Goal: Task Accomplishment & Management: Use online tool/utility

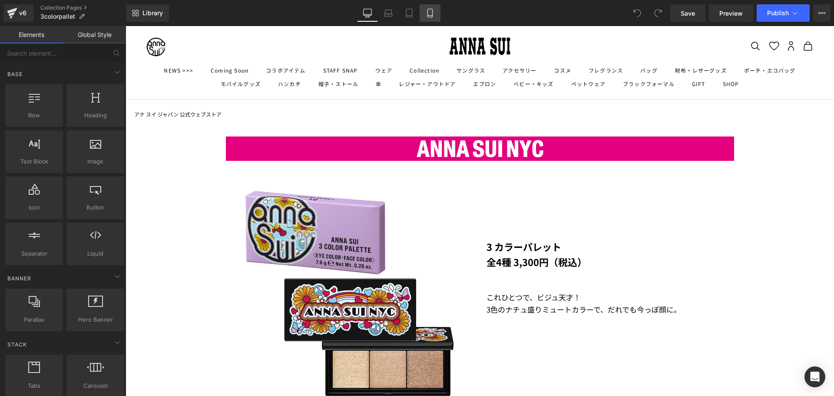
click at [421, 17] on link "Mobile" at bounding box center [429, 12] width 21 height 17
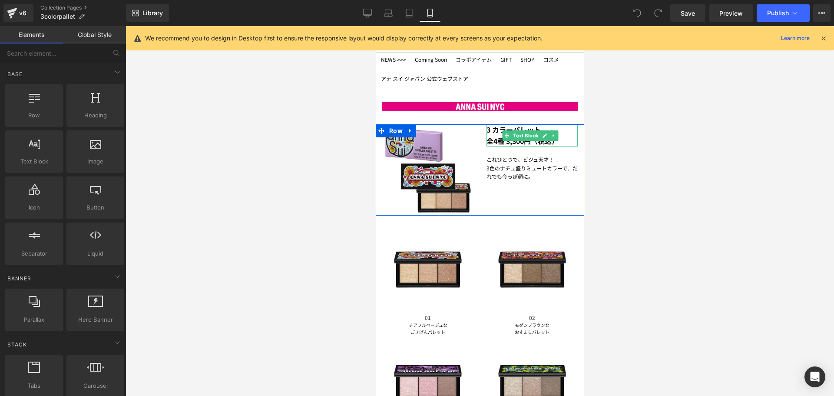
click at [488, 140] on strong "全4種 3,300円（税込）" at bounding box center [522, 140] width 72 height 10
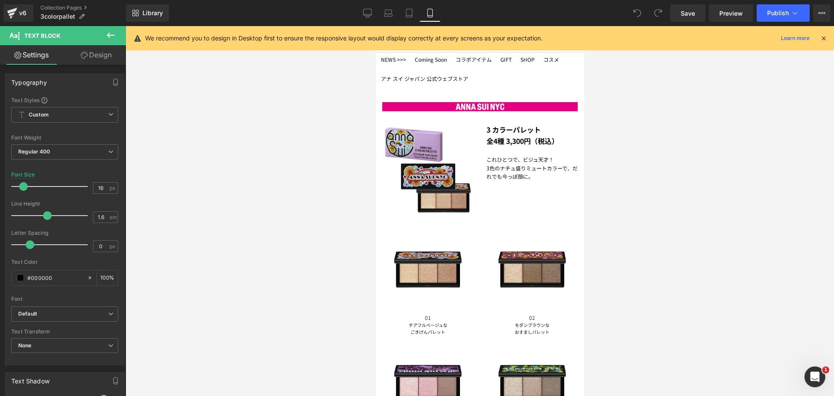
click at [102, 59] on link "Design" at bounding box center [96, 55] width 63 height 20
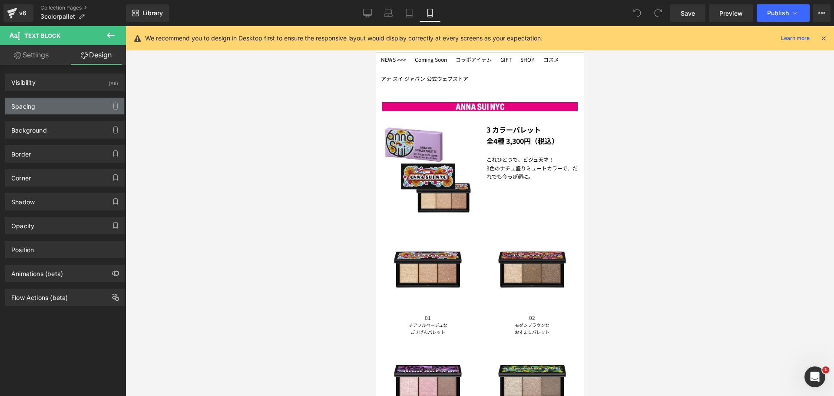
type input "0"
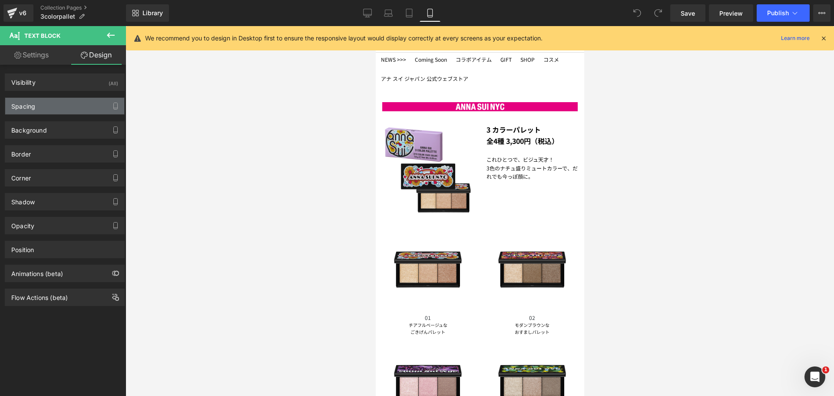
type input "0"
click at [77, 100] on div "Spacing" at bounding box center [64, 106] width 119 height 16
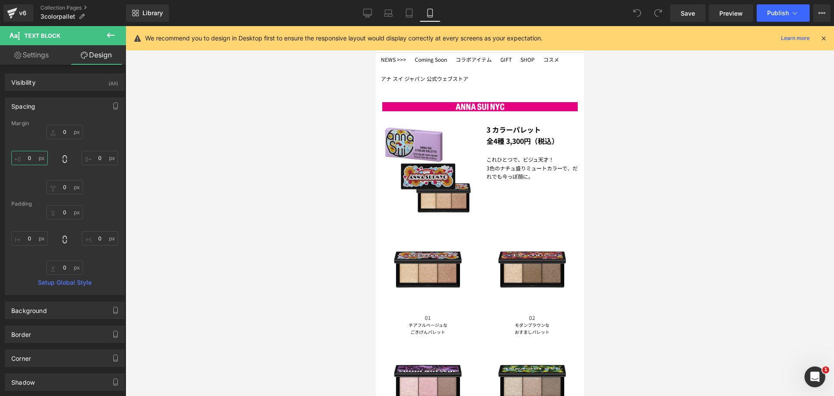
click at [32, 163] on input "0" at bounding box center [29, 158] width 36 height 14
type input "-20"
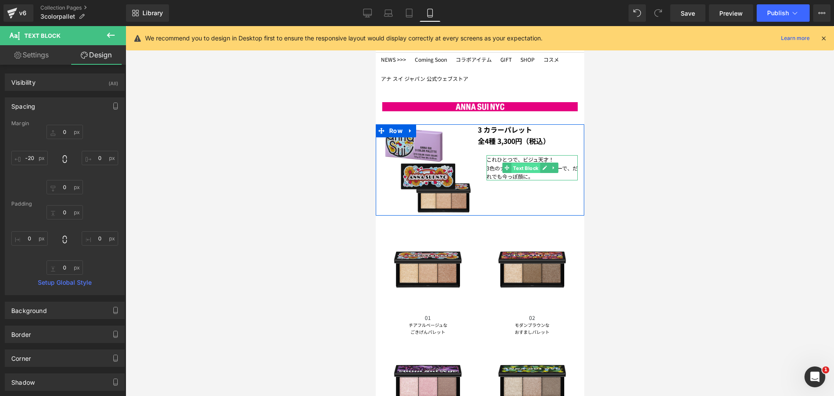
drag, startPoint x: 525, startPoint y: 170, endPoint x: 514, endPoint y: 170, distance: 10.9
click at [525, 170] on span "Text Block" at bounding box center [525, 168] width 29 height 10
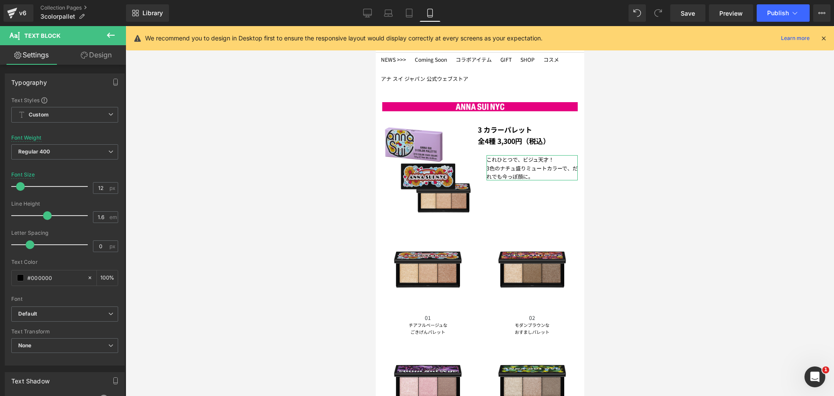
click at [108, 62] on link "Design" at bounding box center [96, 55] width 63 height 20
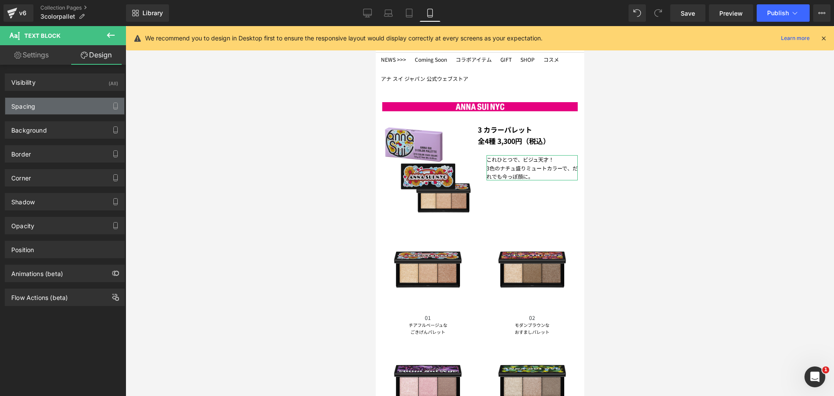
click at [99, 106] on div "Spacing" at bounding box center [64, 106] width 119 height 16
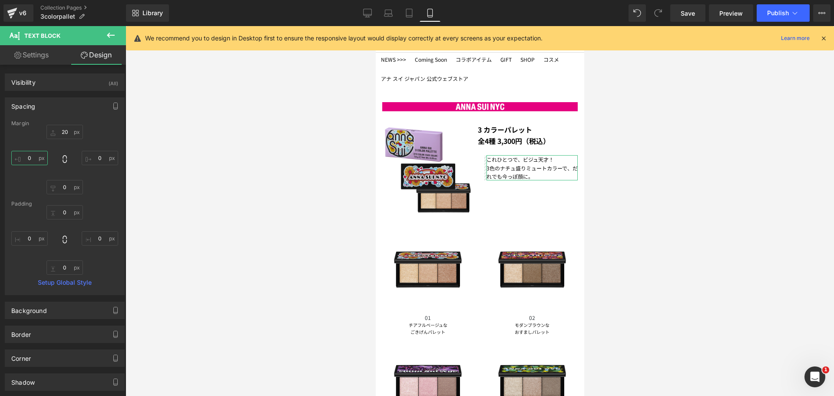
click at [26, 155] on input "0" at bounding box center [29, 158] width 36 height 14
type input "-20"
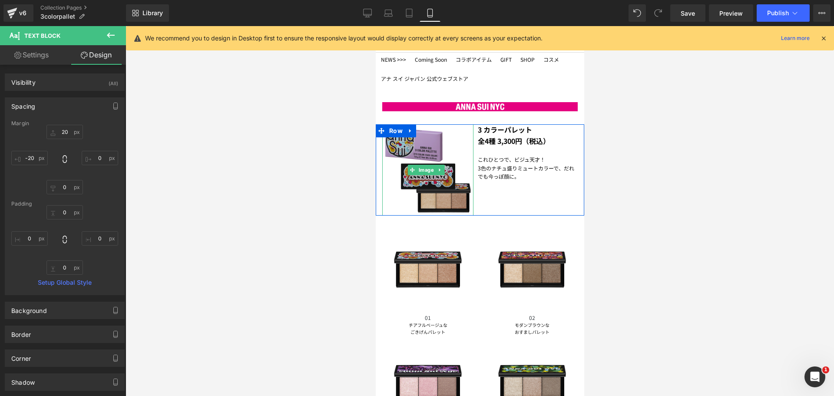
click at [449, 159] on img at bounding box center [427, 169] width 91 height 91
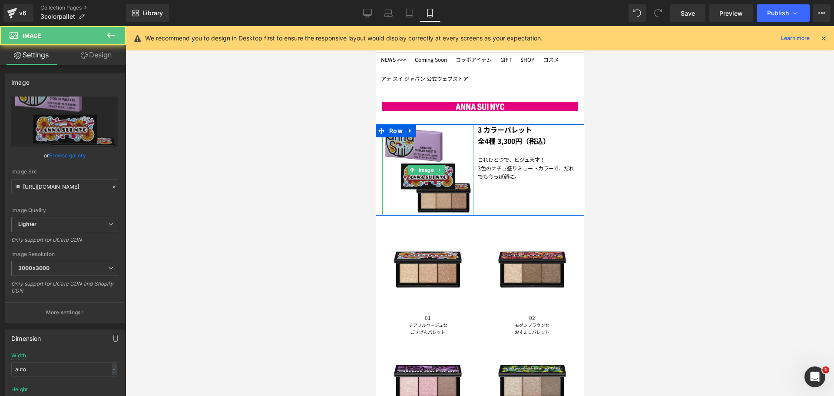
click at [439, 188] on img at bounding box center [427, 169] width 91 height 91
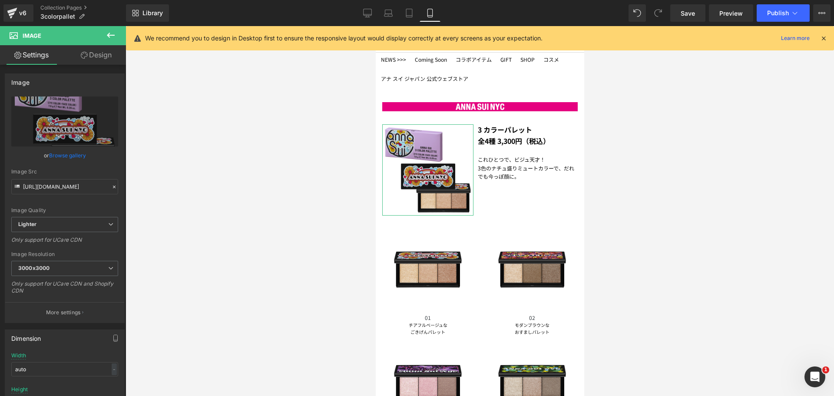
click at [88, 58] on link "Design" at bounding box center [96, 55] width 63 height 20
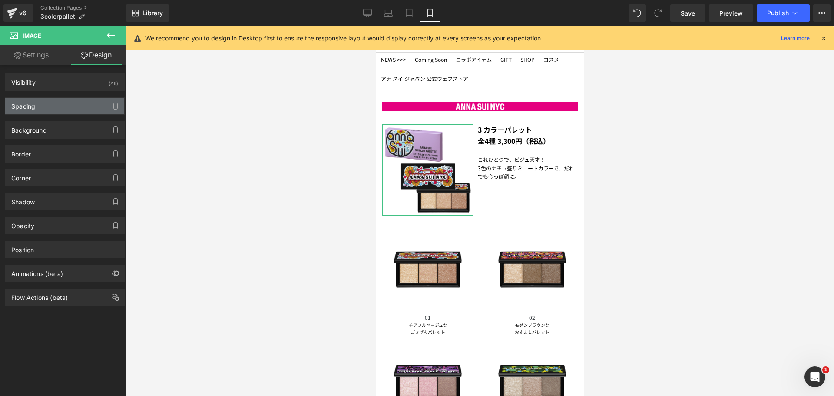
type input "0"
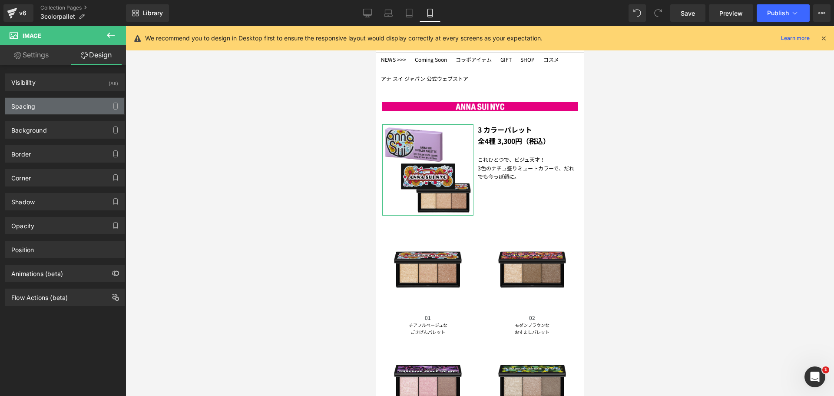
type input "0"
click at [82, 105] on div "Spacing" at bounding box center [64, 106] width 119 height 16
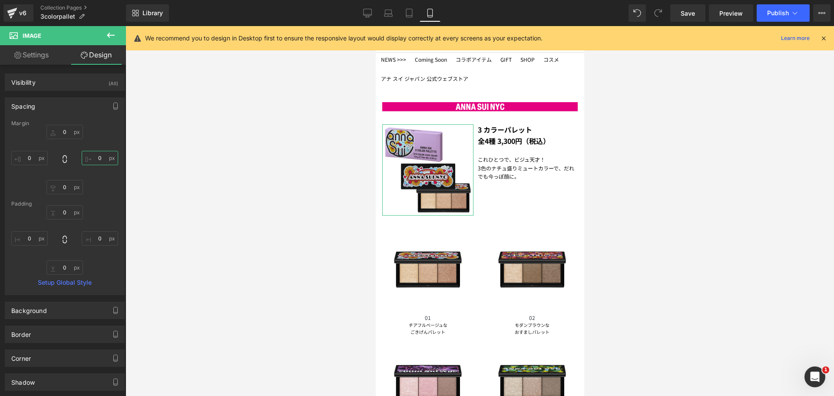
click at [96, 158] on input "0" at bounding box center [100, 158] width 36 height 14
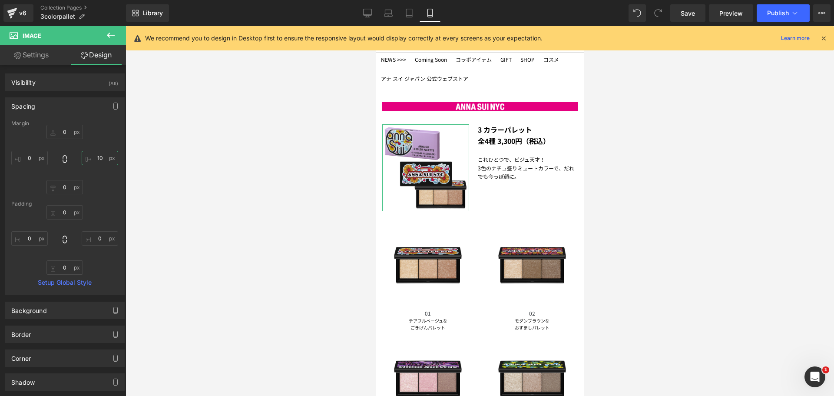
type input "10"
click at [692, 13] on span "Save" at bounding box center [687, 13] width 14 height 9
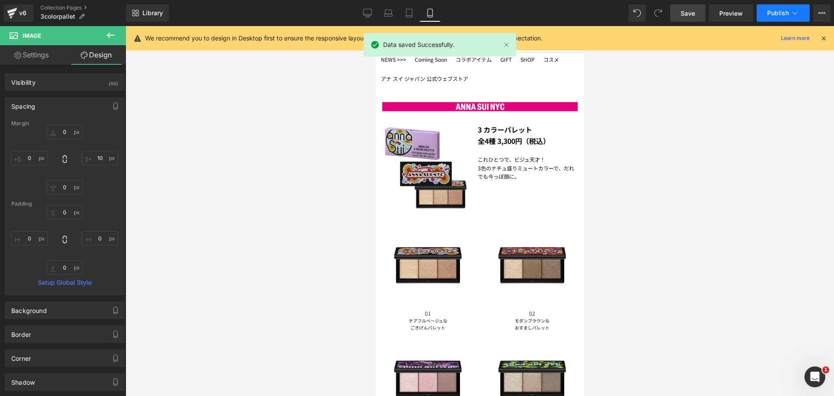
click at [791, 16] on icon at bounding box center [794, 13] width 9 height 9
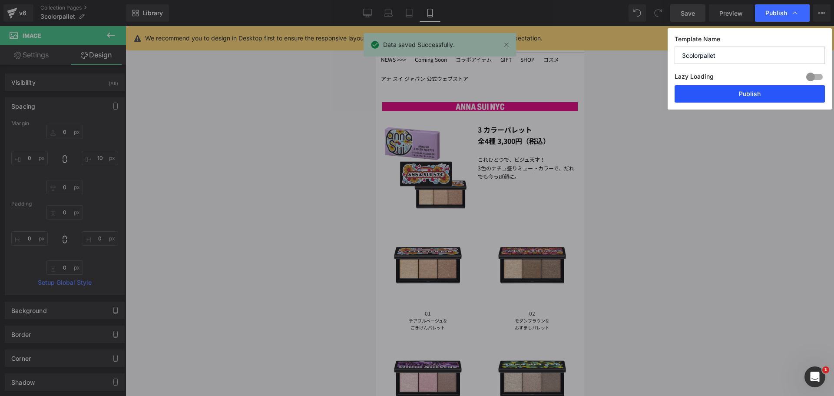
click at [742, 95] on button "Publish" at bounding box center [749, 93] width 150 height 17
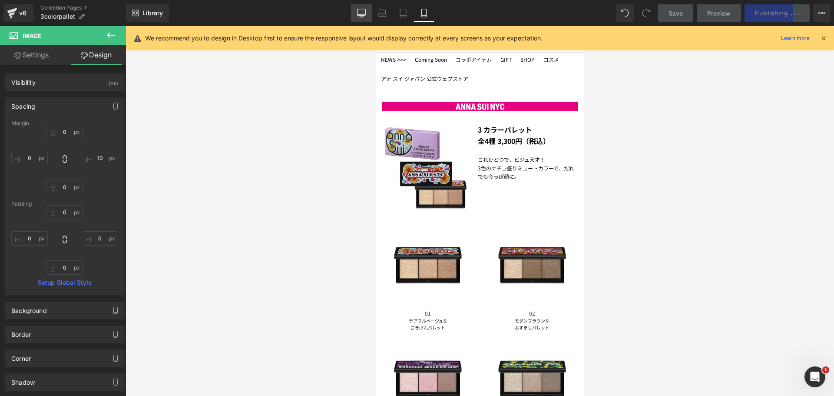
click at [367, 11] on link "Desktop" at bounding box center [361, 12] width 21 height 17
type input "0"
type input "30"
type input "0"
type input "30"
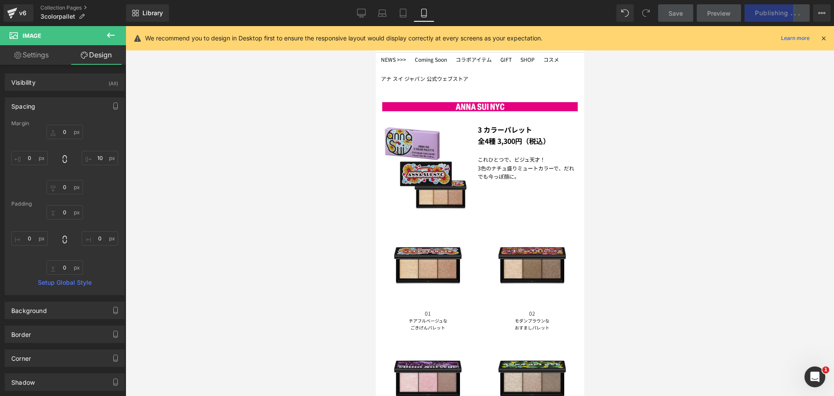
type input "0"
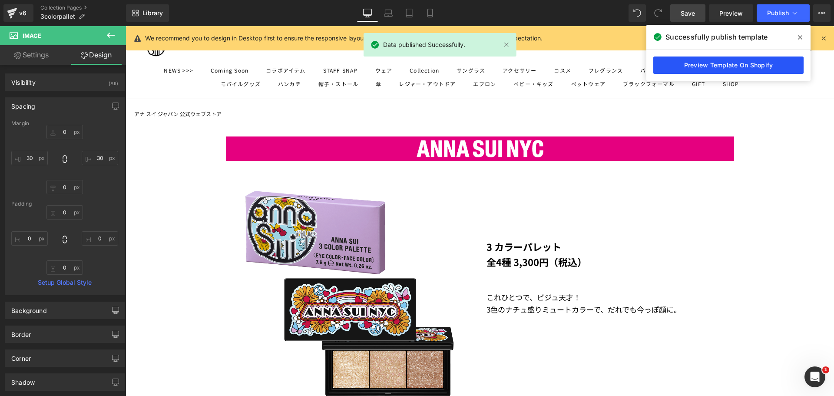
click at [680, 65] on link "Preview Template On Shopify" at bounding box center [728, 64] width 150 height 17
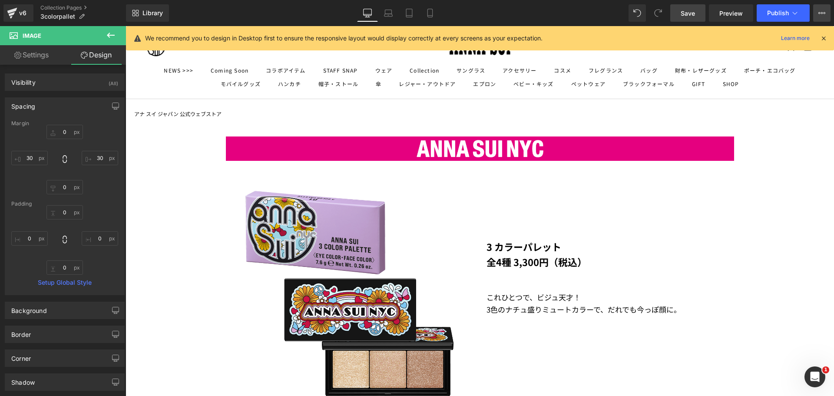
click at [818, 16] on icon at bounding box center [821, 13] width 7 height 7
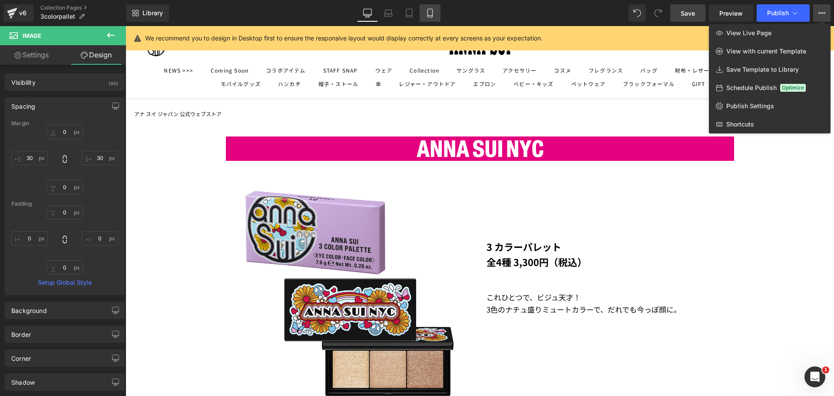
click at [430, 14] on icon at bounding box center [430, 13] width 9 height 9
type input "0"
type input "10"
type input "0"
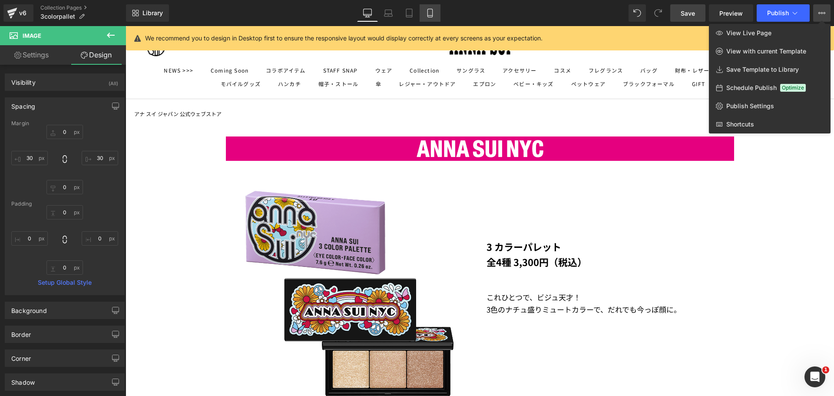
type input "0"
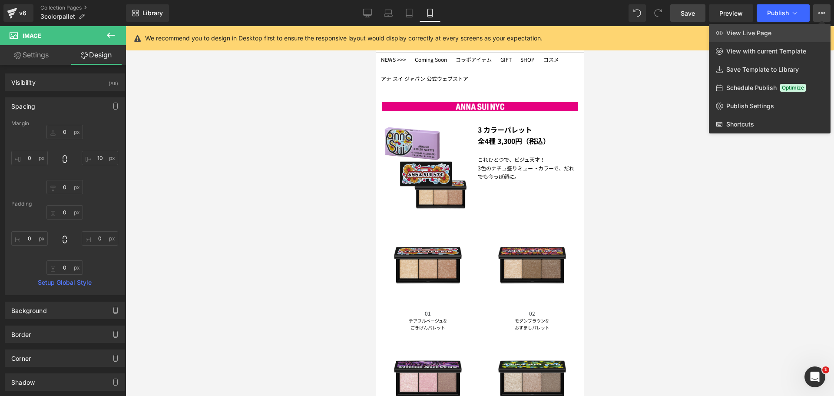
click at [770, 35] on span "View Live Page" at bounding box center [748, 33] width 45 height 8
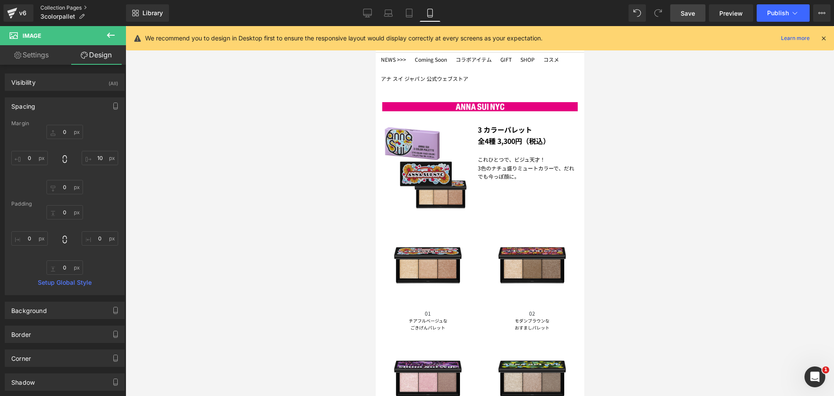
click at [52, 5] on link "Collection Pages" at bounding box center [83, 7] width 86 height 7
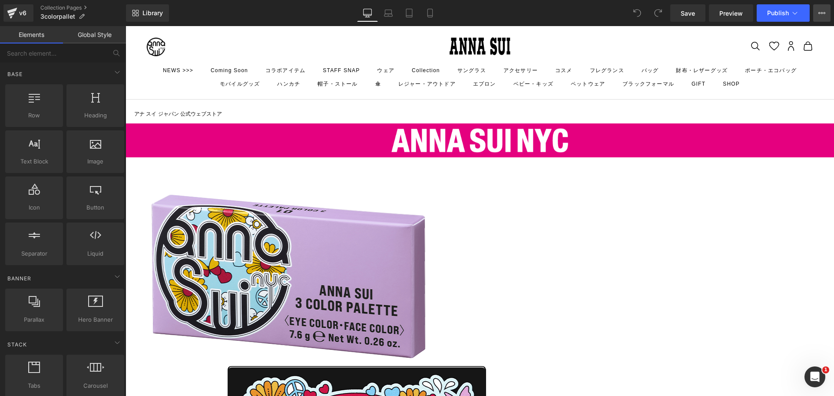
click at [818, 10] on button "View Live Page View with current Template Save Template to Library Schedule Pub…" at bounding box center [821, 12] width 17 height 17
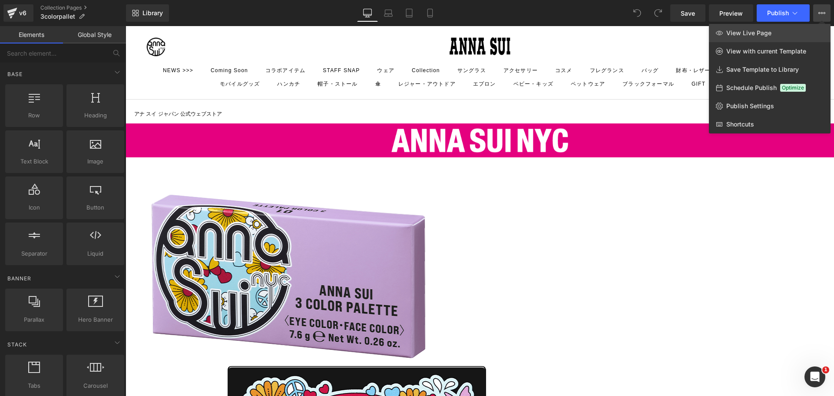
click at [759, 36] on span "View Live Page" at bounding box center [748, 33] width 45 height 8
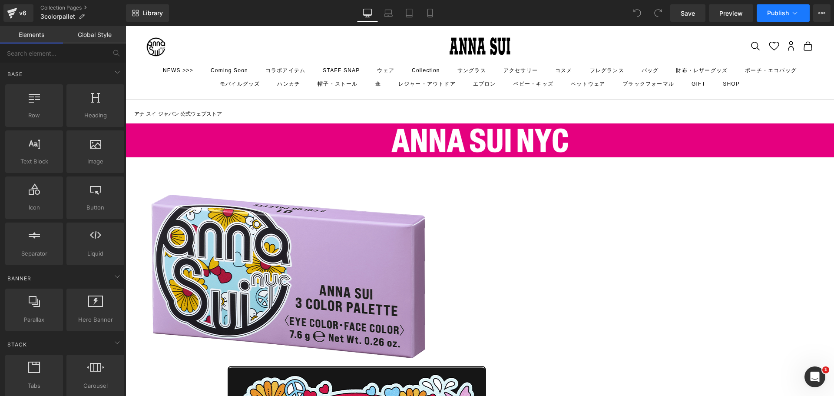
click at [793, 13] on icon at bounding box center [794, 13] width 5 height 3
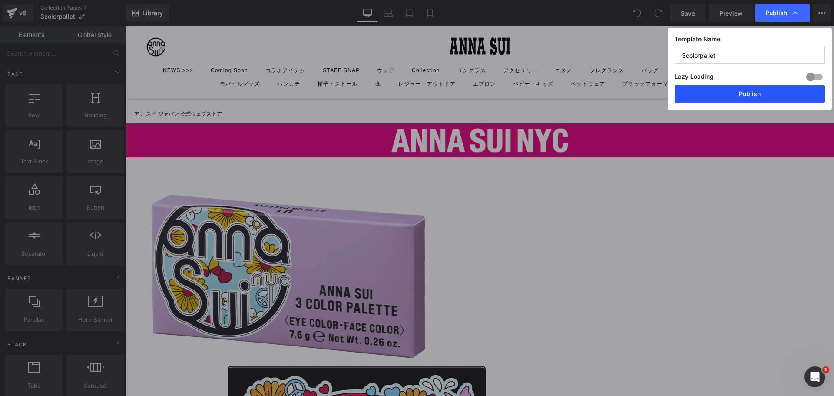
click at [775, 96] on button "Publish" at bounding box center [749, 93] width 150 height 17
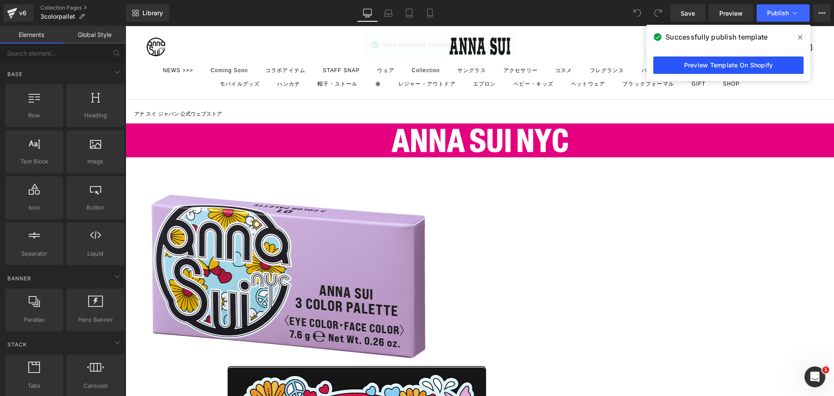
click at [772, 61] on link "Preview Template On Shopify" at bounding box center [728, 64] width 150 height 17
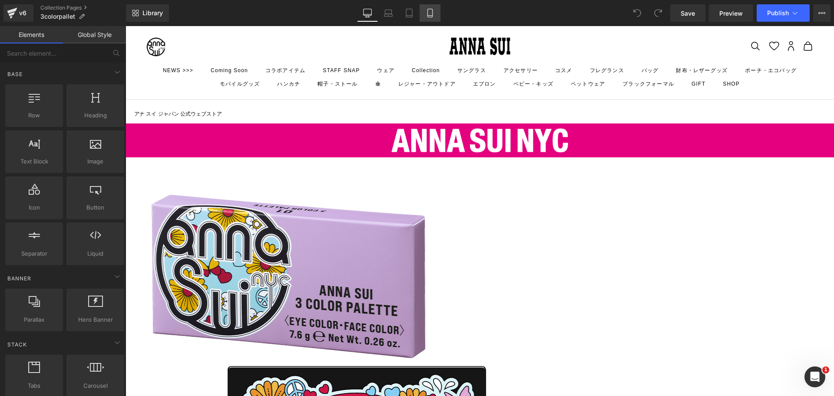
click at [435, 12] on link "Mobile" at bounding box center [429, 12] width 21 height 17
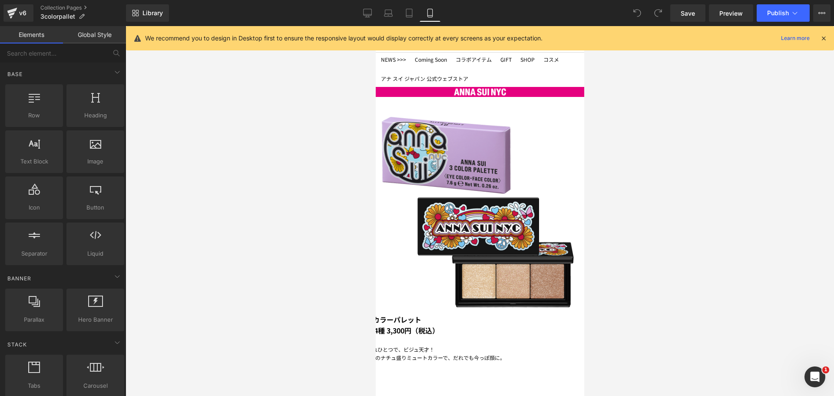
click at [476, 353] on span "だれでも今っぽ顔に。" at bounding box center [478, 356] width 52 height 7
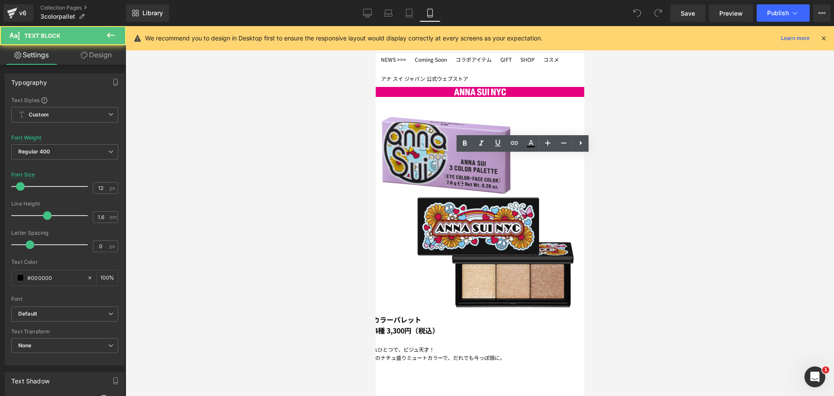
click at [481, 345] on p "これひとつで、ビジュ天才！" at bounding box center [474, 349] width 217 height 8
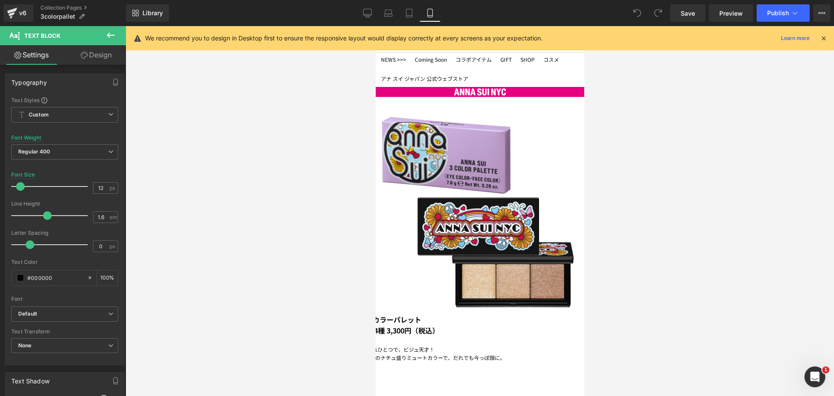
click at [106, 59] on link "Design" at bounding box center [96, 55] width 63 height 20
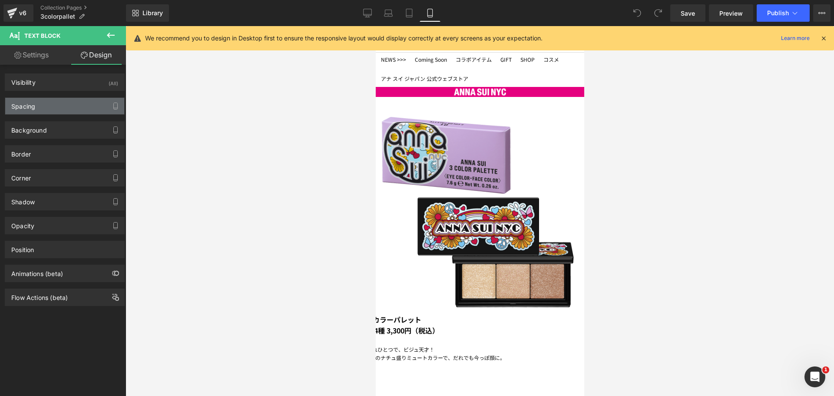
click at [65, 104] on div "Spacing" at bounding box center [64, 106] width 119 height 16
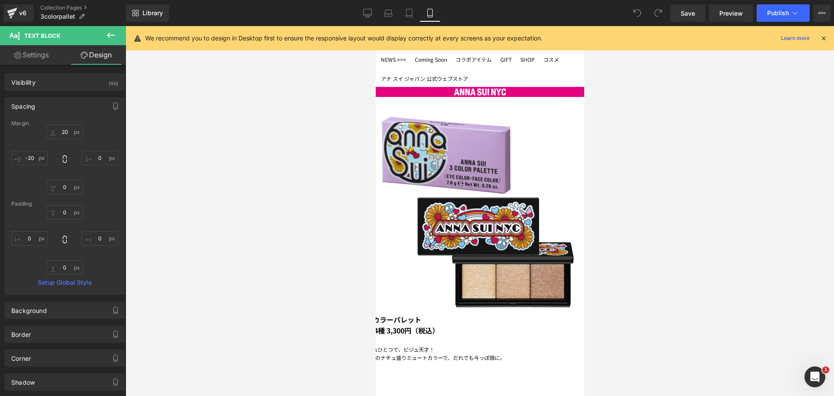
type input "20"
type input "0"
type input "-20"
type input "0"
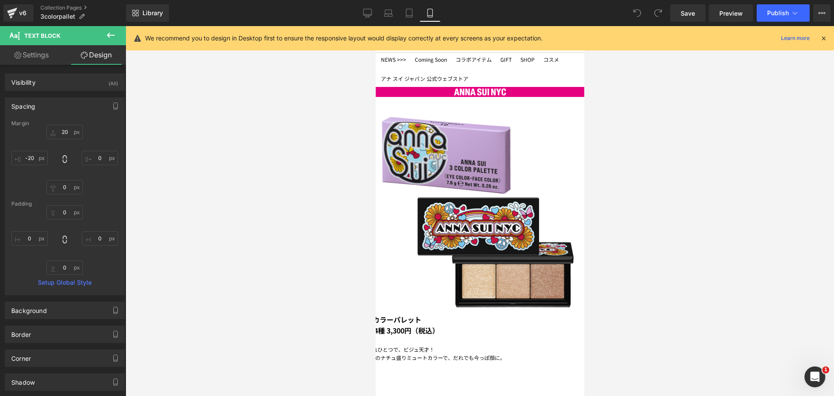
type input "0"
click at [32, 159] on input "-20" at bounding box center [29, 158] width 36 height 14
click at [32, 161] on input "-20" at bounding box center [29, 158] width 36 height 14
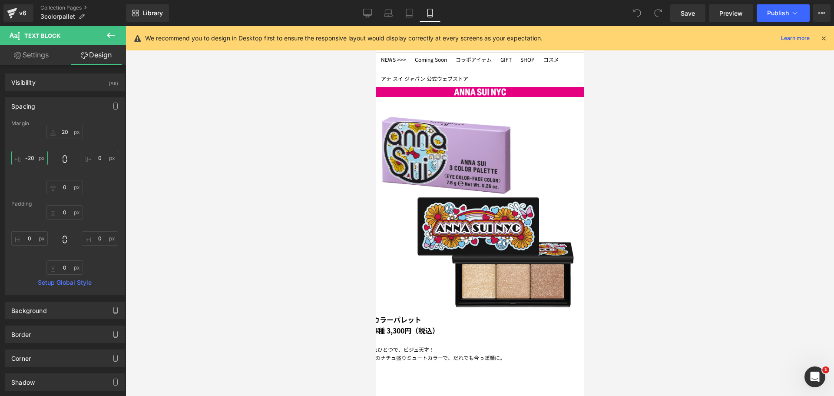
click at [34, 160] on input "-20" at bounding box center [29, 158] width 36 height 14
type input "-2５"
type input "5"
type input "ー"
type input "ー２"
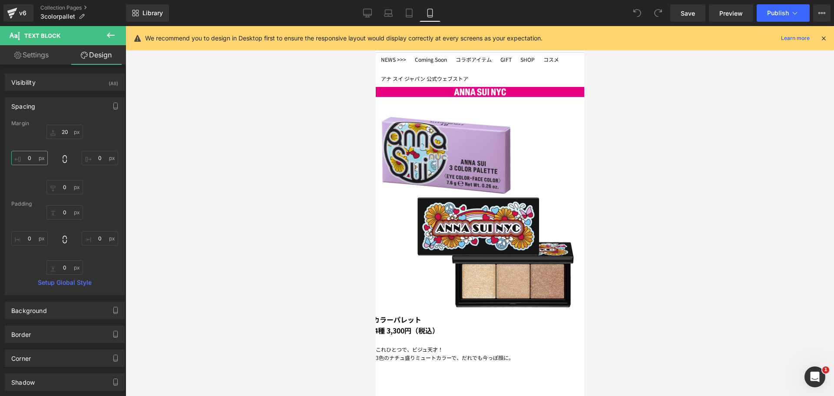
type input "ー２５"
type input "-25"
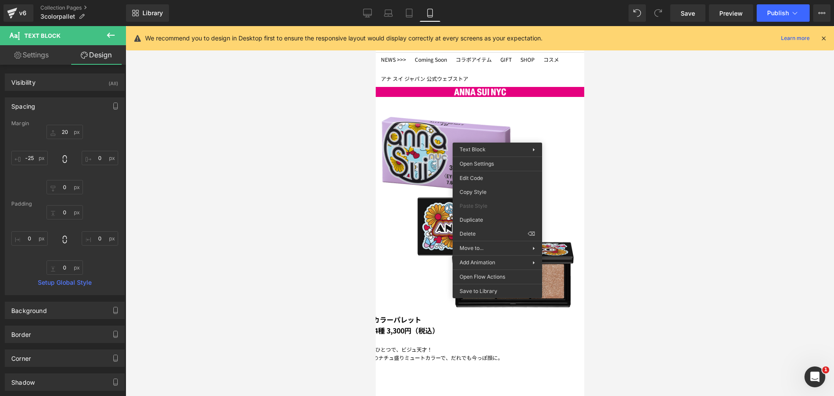
click at [393, 314] on b "3 カラー" at bounding box center [379, 319] width 26 height 10
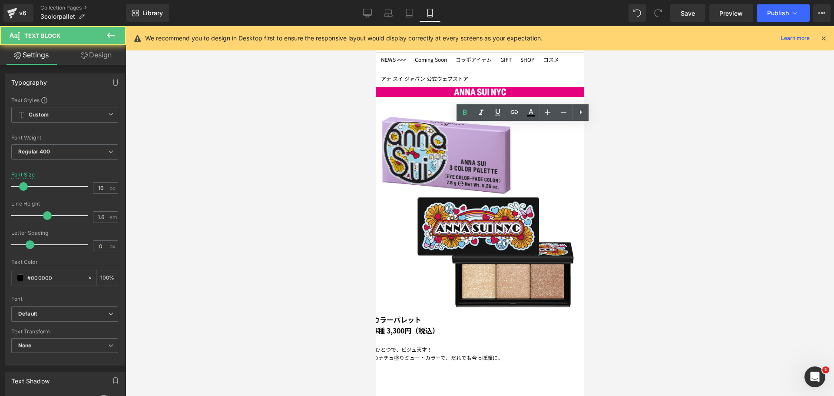
click at [480, 314] on div "3 カラー パレット 全4種 3,300円（税込）" at bounding box center [474, 325] width 217 height 22
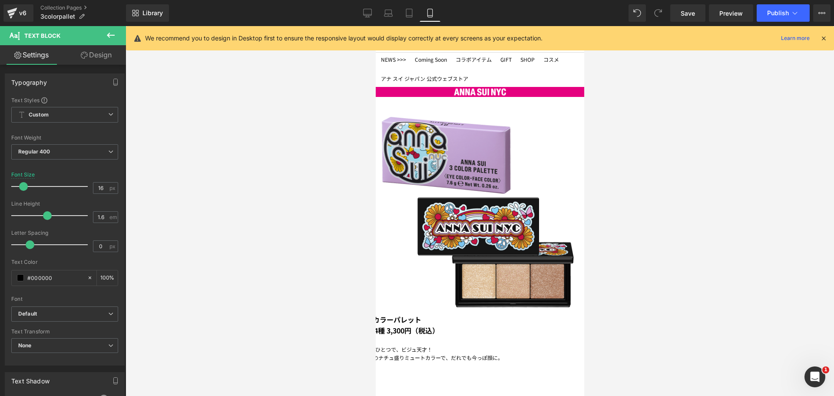
click at [99, 52] on link "Design" at bounding box center [96, 55] width 63 height 20
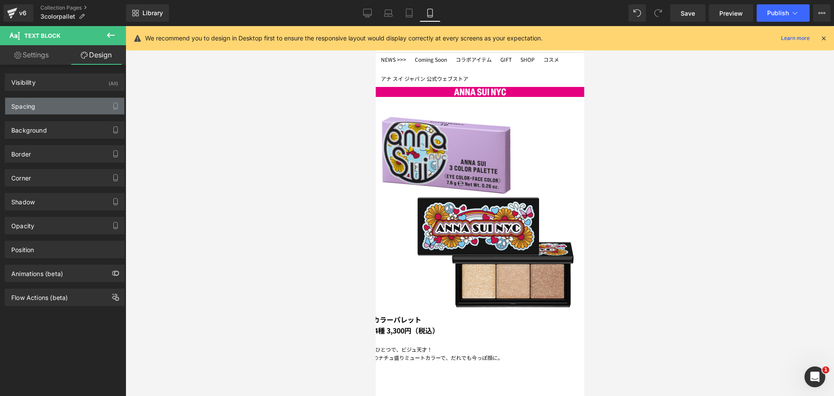
type input "0"
type input "-20"
type input "0"
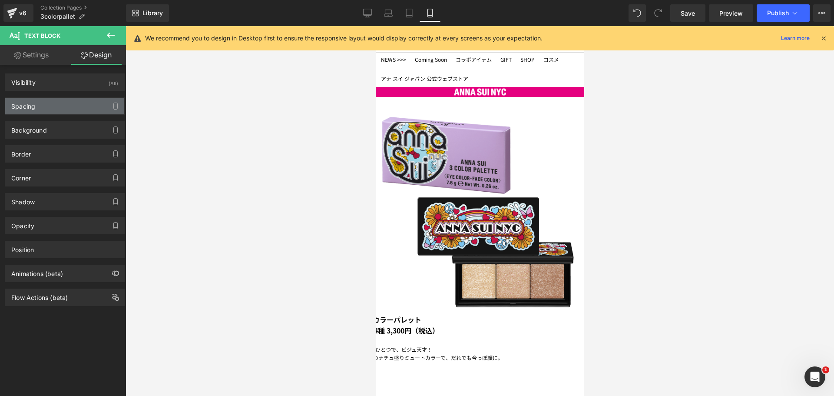
type input "0"
click at [77, 105] on div "Spacing" at bounding box center [64, 106] width 119 height 16
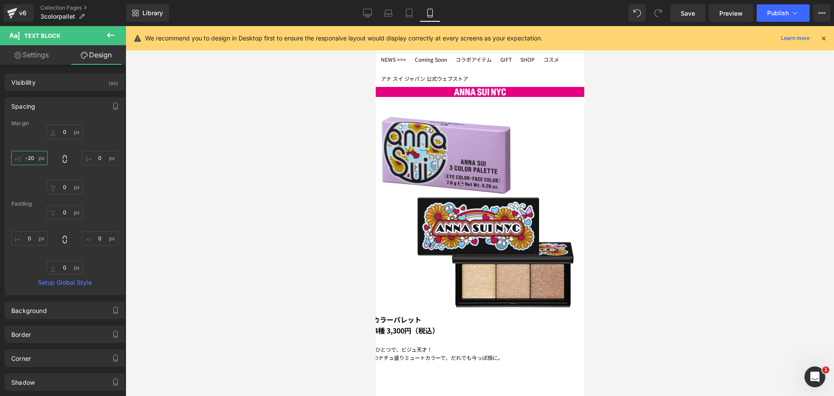
click at [33, 158] on input "-20" at bounding box center [29, 158] width 36 height 14
click at [36, 156] on input "-20" at bounding box center [29, 158] width 36 height 14
type input "＾２"
type input "＾２５"
type input "^25"
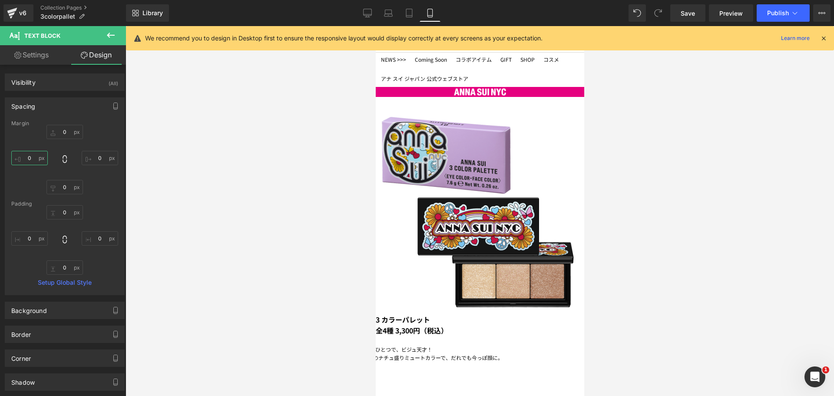
type input "^25"
click at [24, 161] on input "text" at bounding box center [29, 158] width 36 height 14
type input "ー"
type input "ー２"
type input "ー２５"
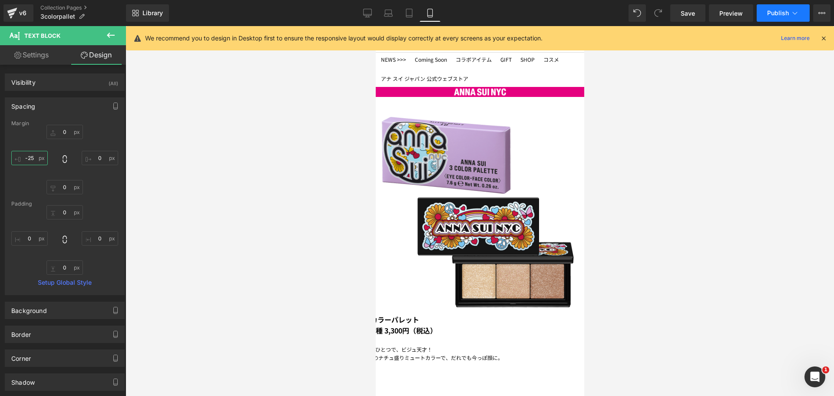
type input "-25"
click at [781, 10] on span "Publish" at bounding box center [778, 13] width 22 height 7
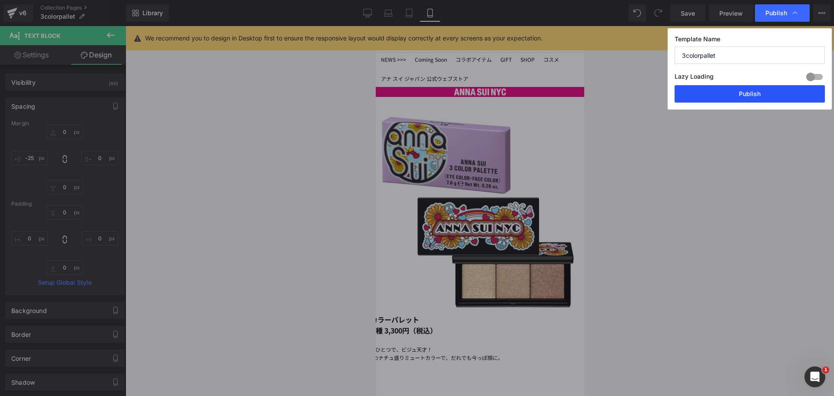
click at [780, 98] on button "Publish" at bounding box center [749, 93] width 150 height 17
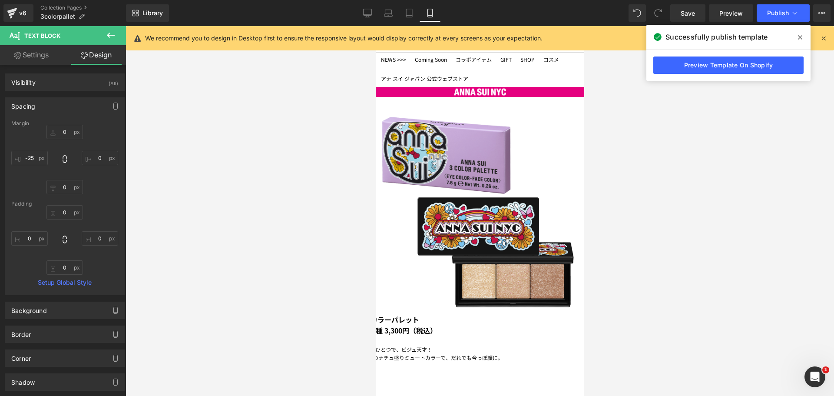
click at [502, 353] on span "だれでも今っぽ顔に。" at bounding box center [476, 356] width 52 height 7
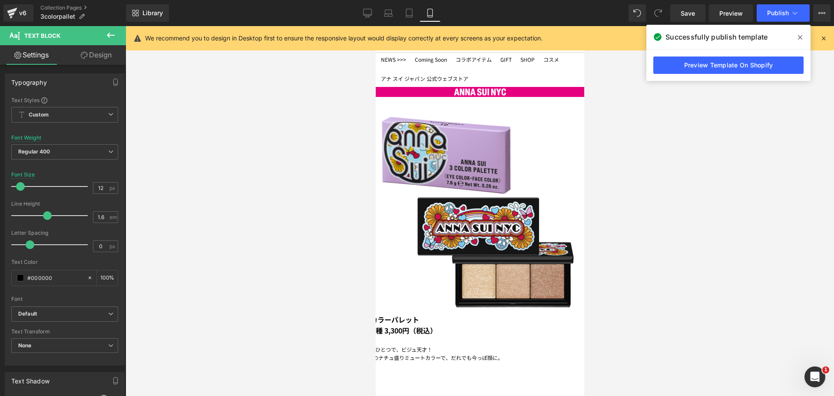
click at [94, 61] on link "Design" at bounding box center [96, 55] width 63 height 20
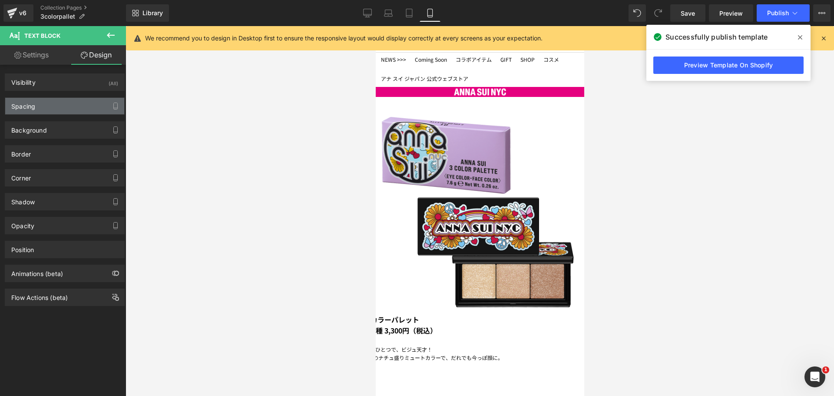
click at [54, 109] on div "Spacing" at bounding box center [64, 106] width 119 height 16
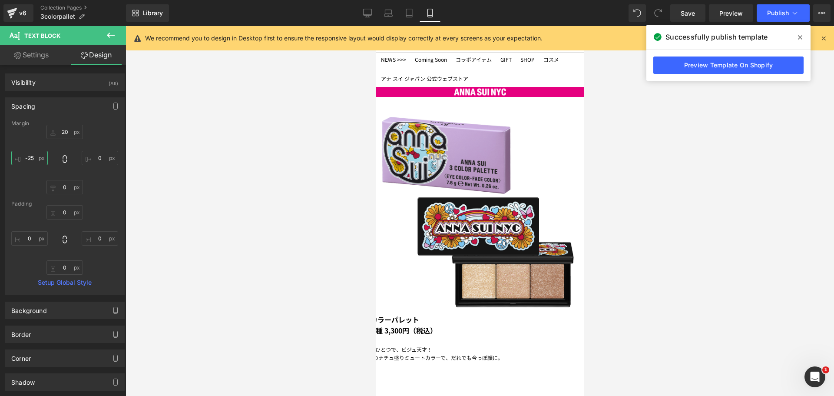
click at [31, 155] on input "-25" at bounding box center [29, 158] width 36 height 14
type input "ー"
type input "ー３"
type input "ー３０"
type input "-30"
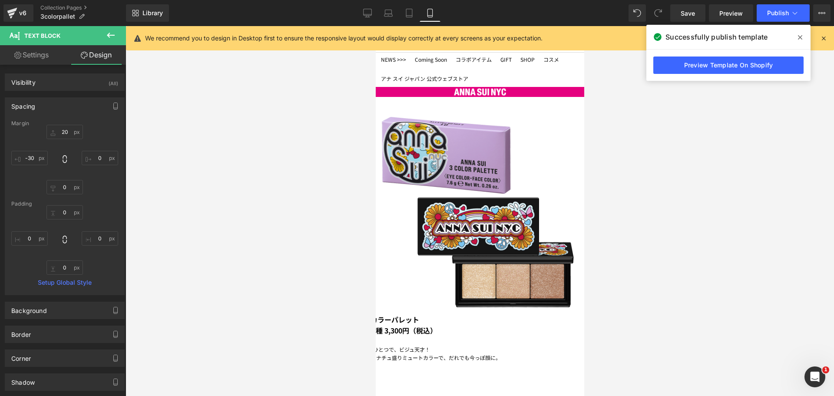
click at [375, 26] on span at bounding box center [375, 26] width 0 height 0
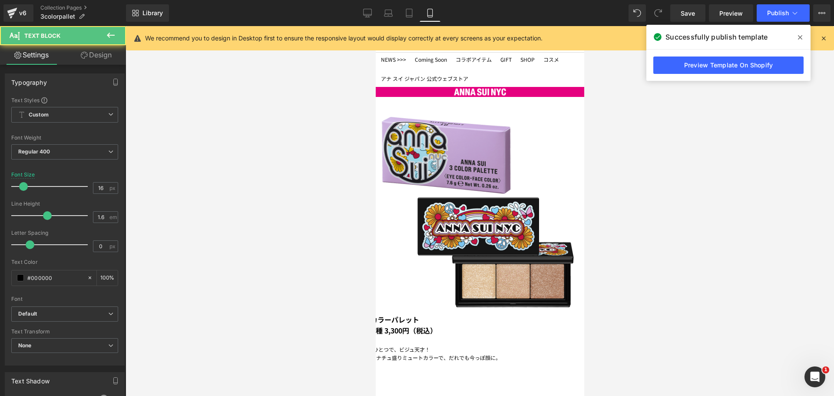
click at [100, 56] on link "Design" at bounding box center [96, 55] width 63 height 20
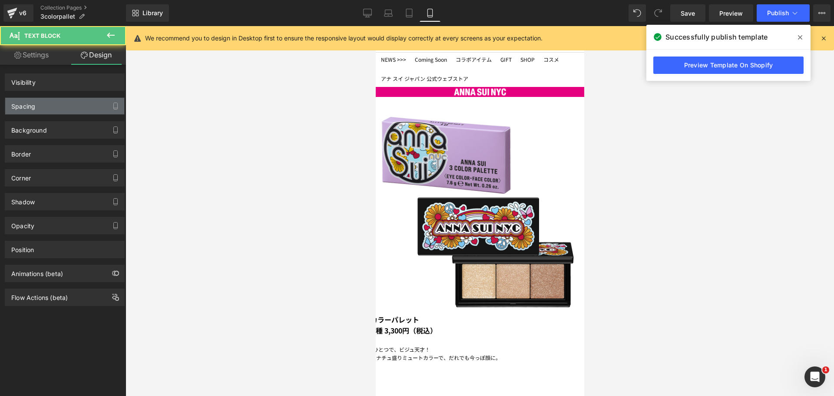
click at [70, 106] on div "Spacing" at bounding box center [64, 106] width 119 height 16
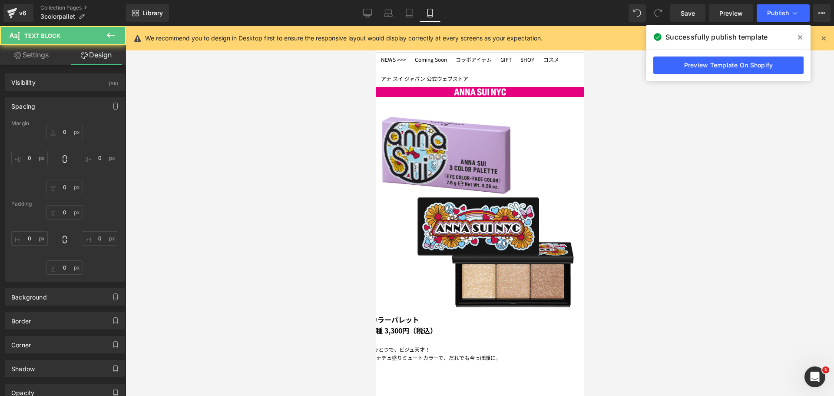
type input "0"
type input "-25"
type input "0"
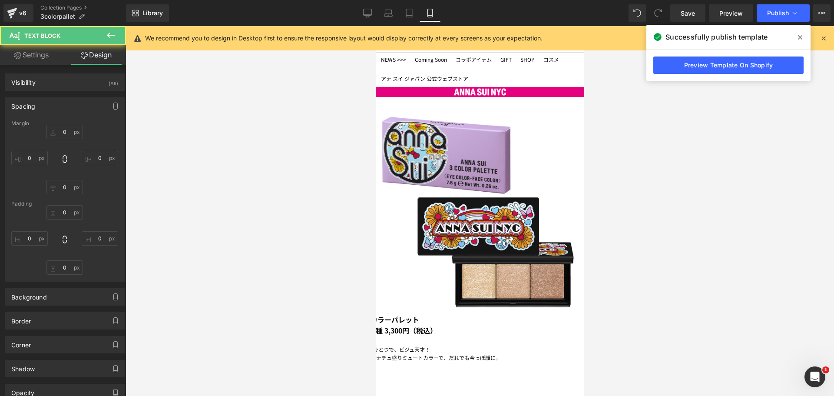
type input "0"
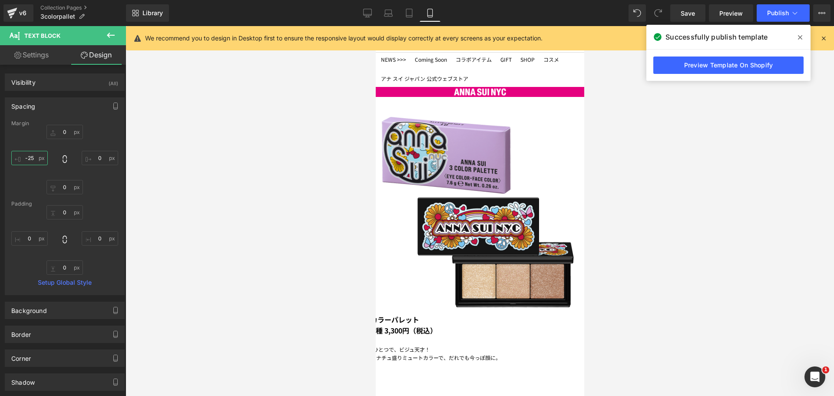
click at [33, 159] on input "-25" at bounding box center [29, 158] width 36 height 14
type input "ー"
type input "ー３"
type input "ー３０"
type input "-30"
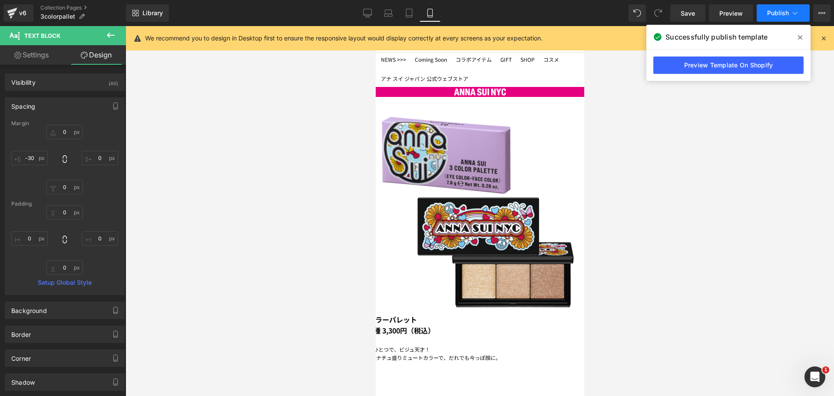
click at [789, 6] on button "Publish" at bounding box center [782, 12] width 53 height 17
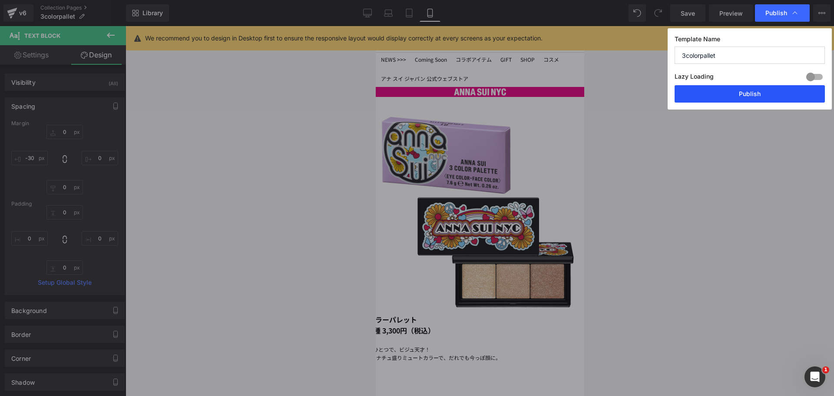
click at [745, 96] on button "Publish" at bounding box center [749, 93] width 150 height 17
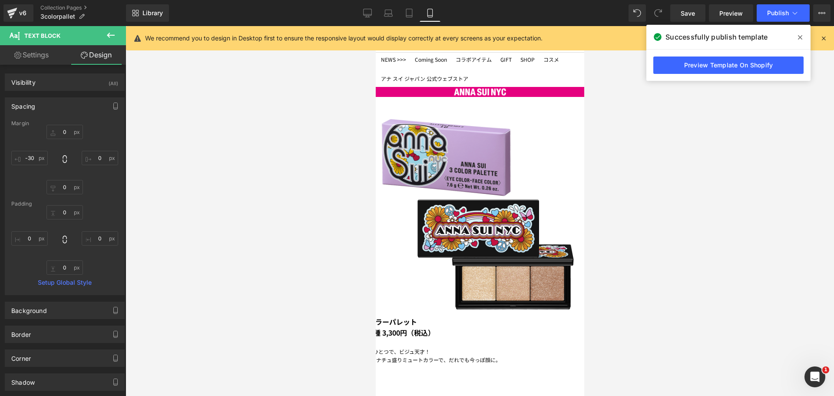
click at [800, 36] on icon at bounding box center [800, 37] width 4 height 7
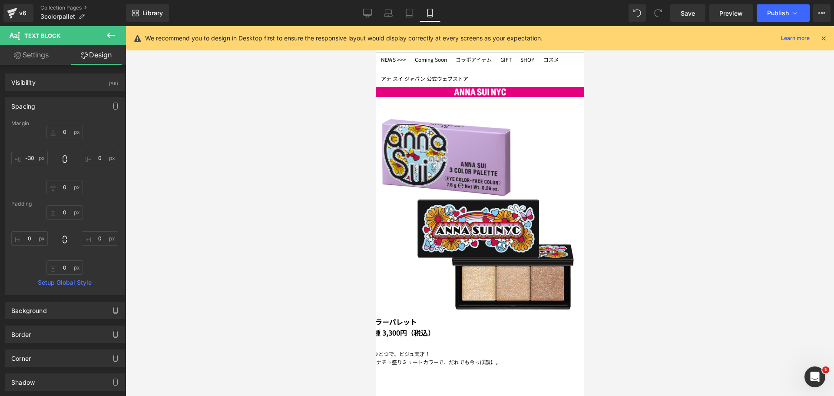
click at [375, 26] on span at bounding box center [375, 26] width 0 height 0
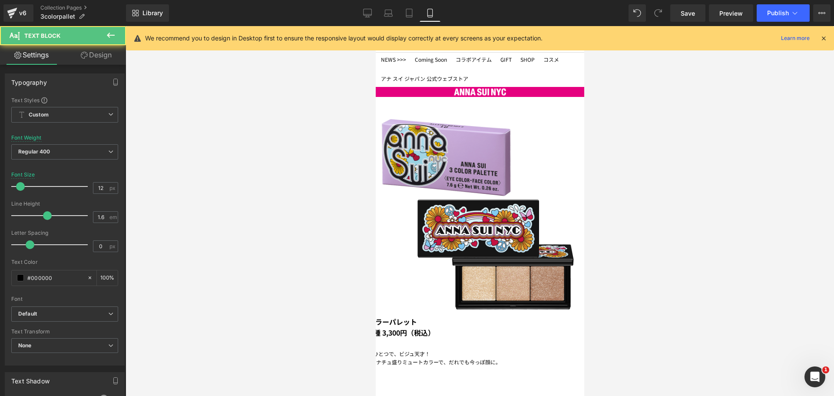
click at [112, 60] on link "Design" at bounding box center [96, 55] width 63 height 20
click at [0, 0] on div "Spacing" at bounding box center [0, 0] width 0 height 0
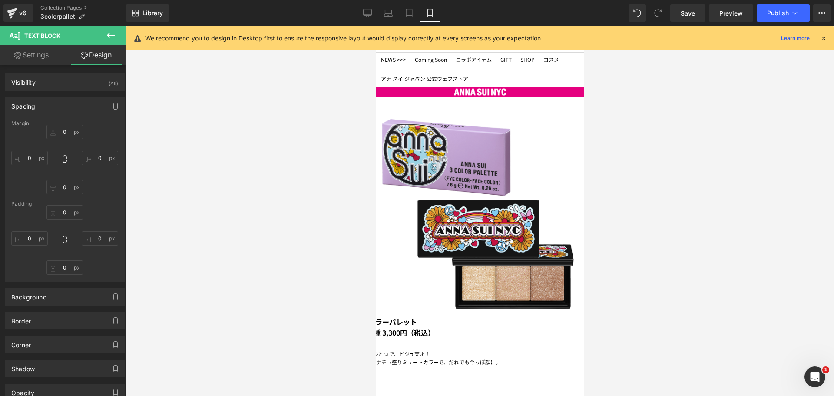
type input "20"
type input "0"
type input "-30"
type input "0"
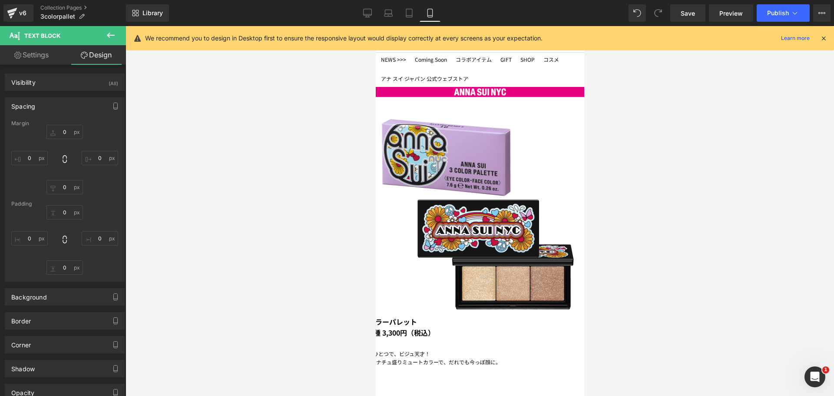
type input "0"
click at [26, 158] on input "-30" at bounding box center [29, 158] width 36 height 14
type input "＾"
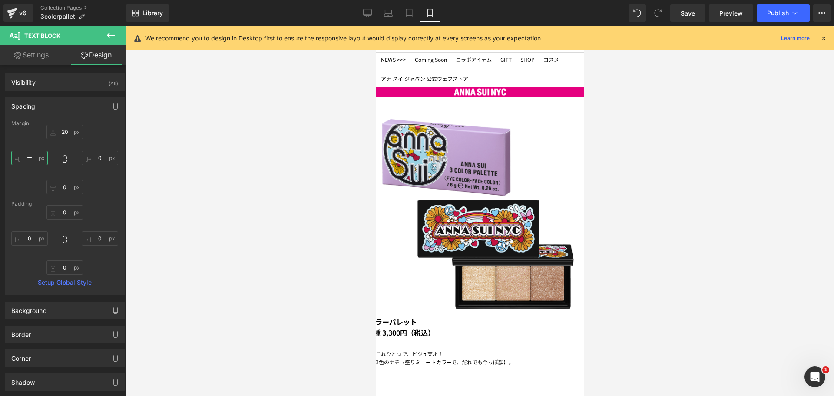
type input "ー０"
type input "ー"
type input "ー４"
type input "ー４０"
type input "-40"
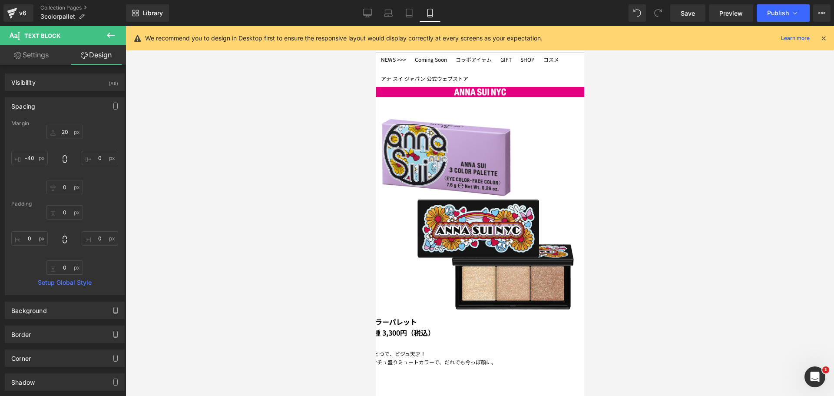
click at [434, 327] on strong "全4種 3,300円（税込）" at bounding box center [398, 332] width 72 height 10
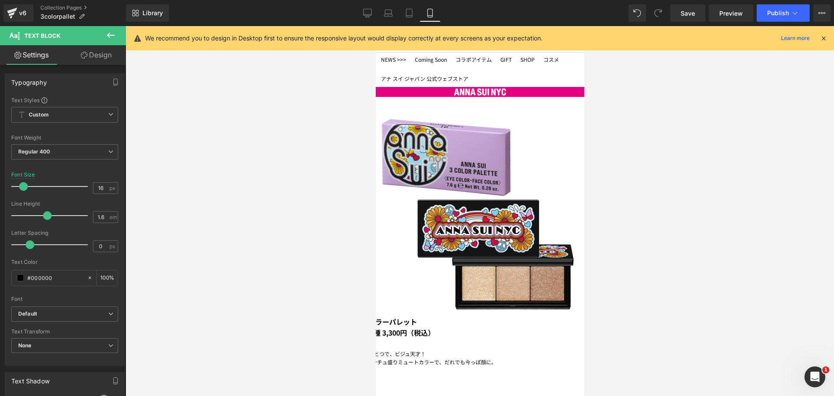
click at [96, 59] on link "Design" at bounding box center [96, 55] width 63 height 20
click at [0, 0] on div "Spacing" at bounding box center [0, 0] width 0 height 0
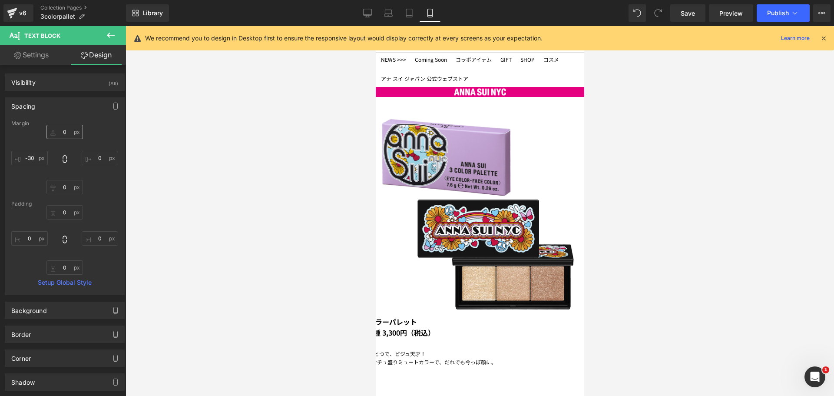
type input "0"
type input "-30"
type input "0"
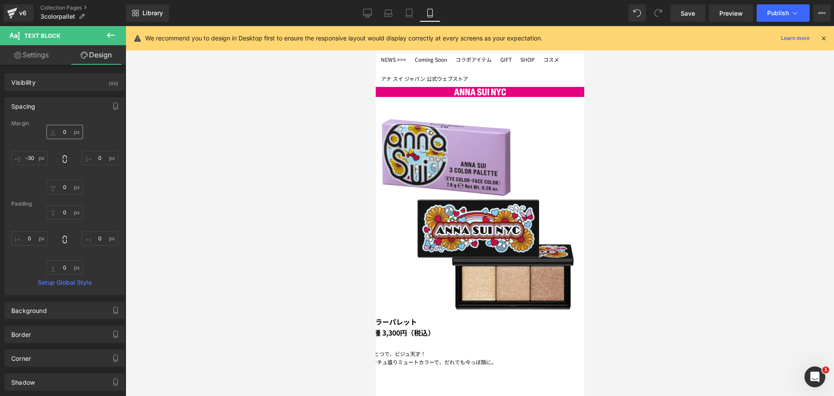
type input "0"
click at [31, 155] on input "-30" at bounding box center [29, 158] width 36 height 14
type input "ー"
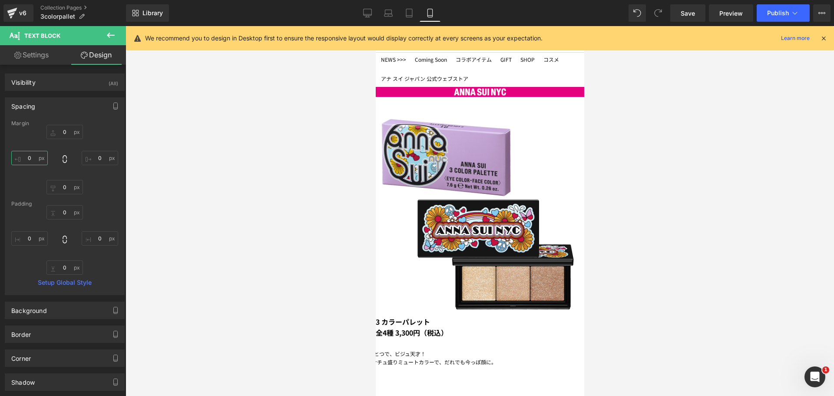
type input "ー４"
type input "ー４０"
type input "-40"
click at [794, 13] on icon at bounding box center [794, 13] width 9 height 9
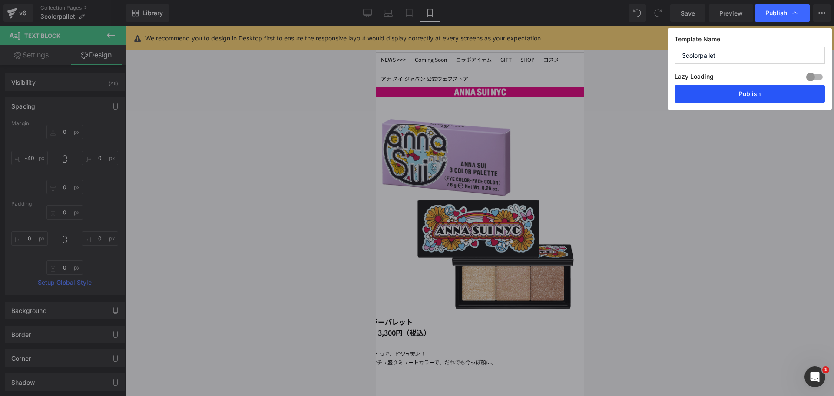
click at [771, 90] on button "Publish" at bounding box center [749, 93] width 150 height 17
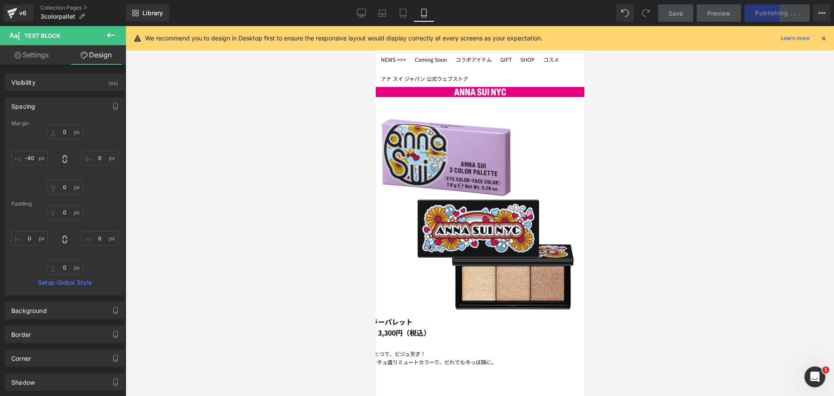
drag, startPoint x: 396, startPoint y: 132, endPoint x: 716, endPoint y: 146, distance: 320.3
click at [375, 26] on span "Row" at bounding box center [375, 26] width 0 height 0
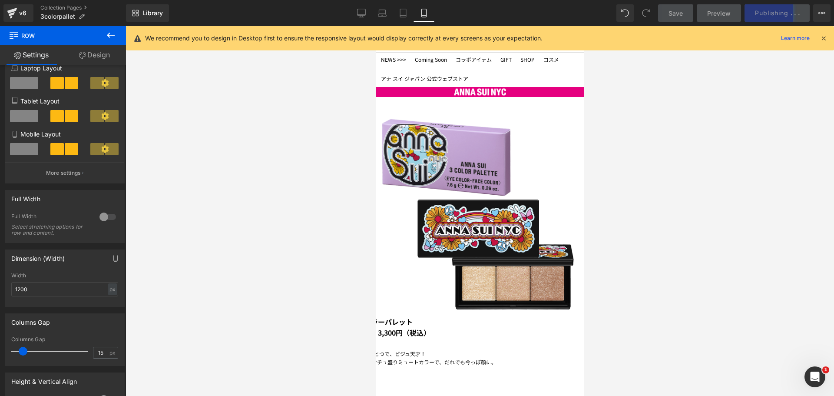
scroll to position [174, 0]
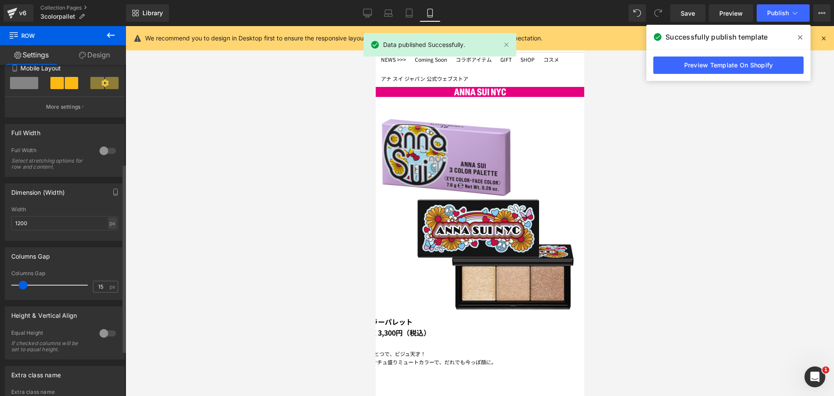
click at [108, 152] on div at bounding box center [107, 151] width 21 height 14
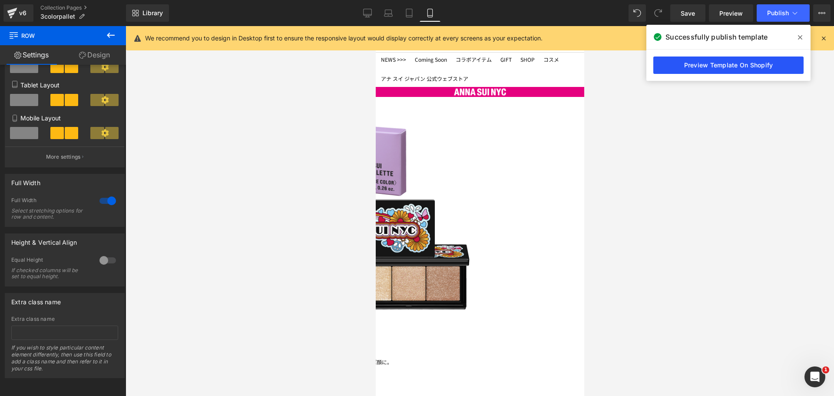
click at [690, 66] on link "Preview Template On Shopify" at bounding box center [728, 64] width 150 height 17
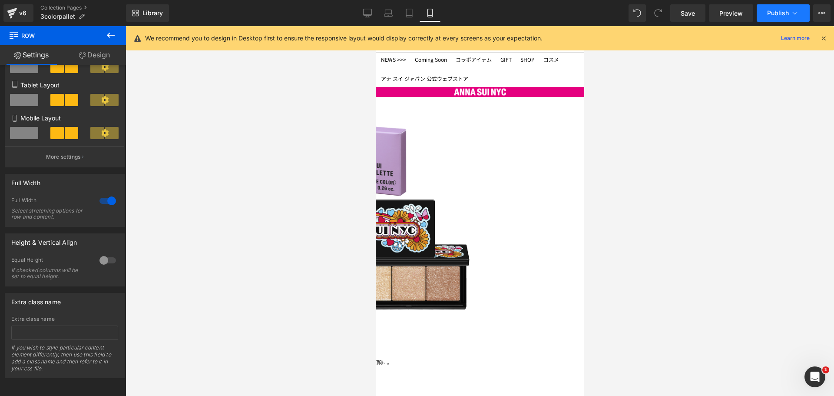
click at [791, 17] on icon at bounding box center [794, 13] width 9 height 9
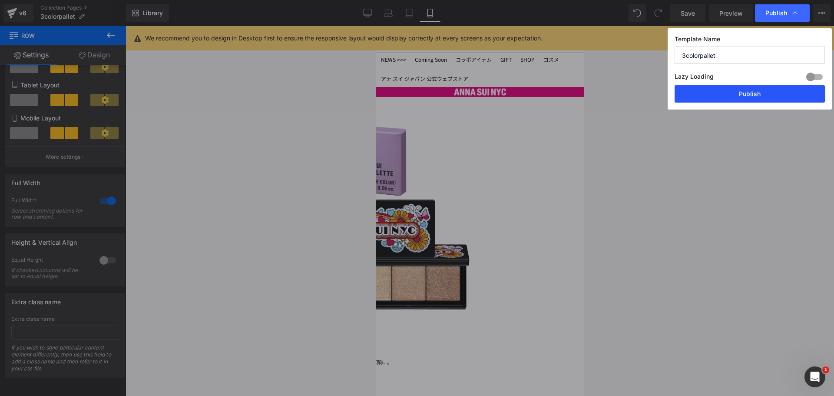
click at [758, 99] on button "Publish" at bounding box center [749, 93] width 150 height 17
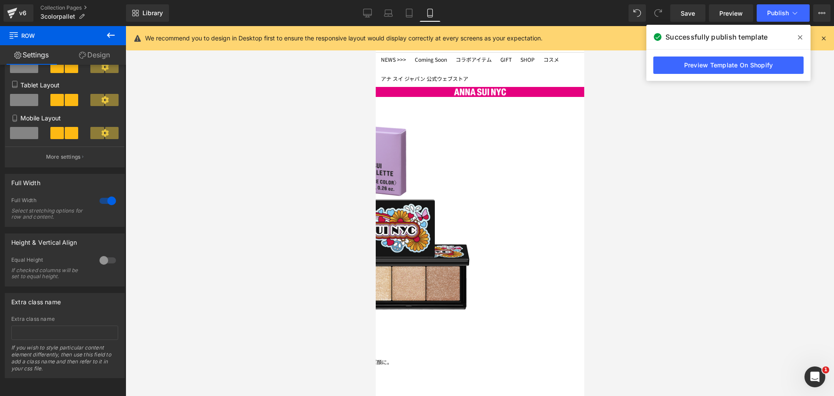
click at [375, 26] on span at bounding box center [375, 26] width 0 height 0
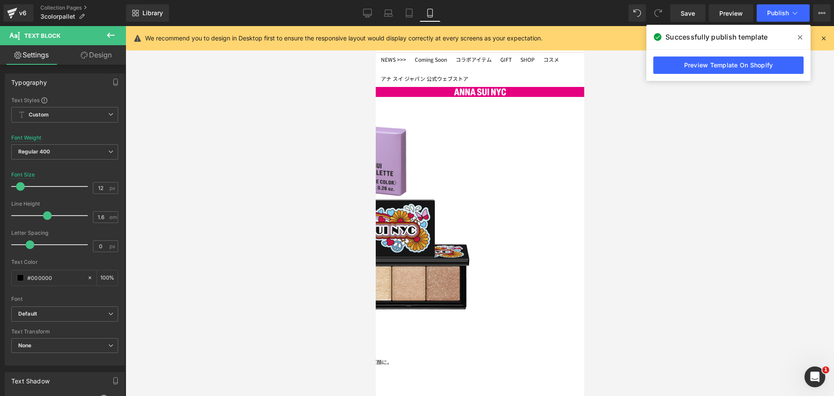
drag, startPoint x: 105, startPoint y: 52, endPoint x: 68, endPoint y: 101, distance: 61.7
click at [105, 52] on link "Design" at bounding box center [96, 55] width 63 height 20
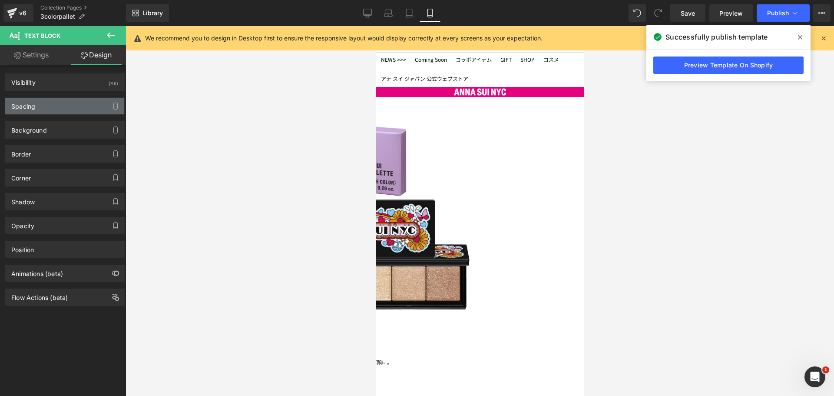
click at [68, 101] on div "Spacing" at bounding box center [64, 106] width 119 height 16
type input "20"
type input "0"
type input "-40"
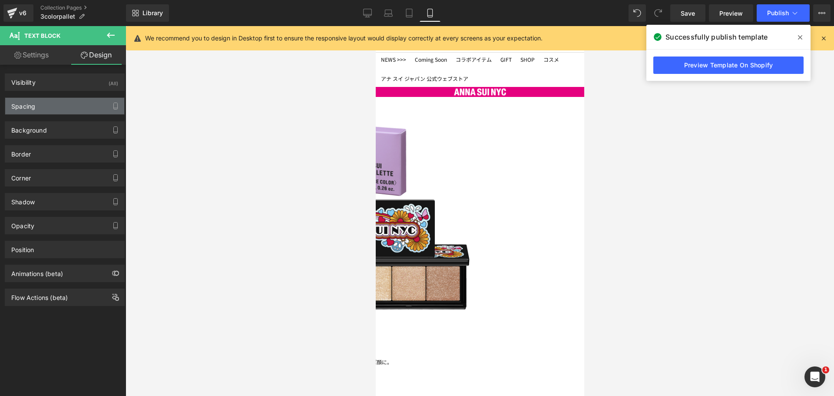
type input "0"
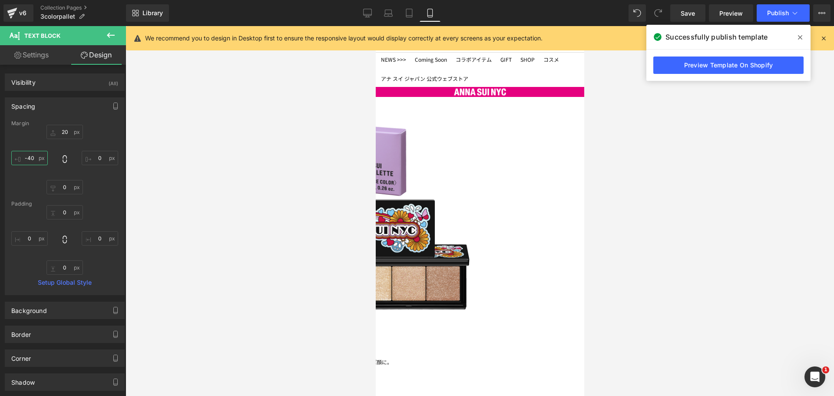
click at [36, 159] on input "-40" at bounding box center [29, 158] width 36 height 14
type input "ー"
type input "ー２"
type input "ー２０"
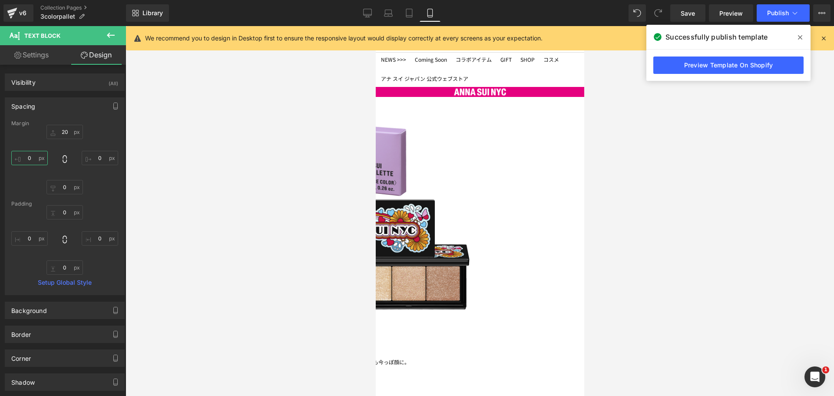
type input "-20"
click at [375, 26] on span "Row" at bounding box center [375, 26] width 0 height 0
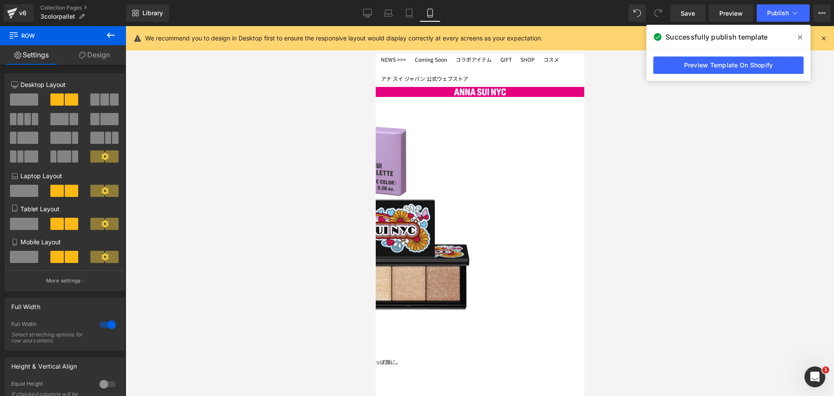
click at [100, 327] on div at bounding box center [107, 324] width 21 height 14
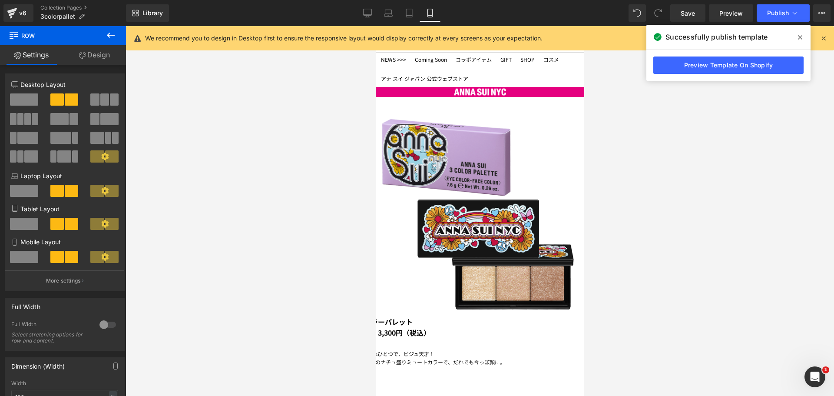
click at [375, 26] on span "Row" at bounding box center [375, 26] width 0 height 0
click at [502, 349] on p "これひとつで、ビジュ天才！" at bounding box center [474, 353] width 217 height 8
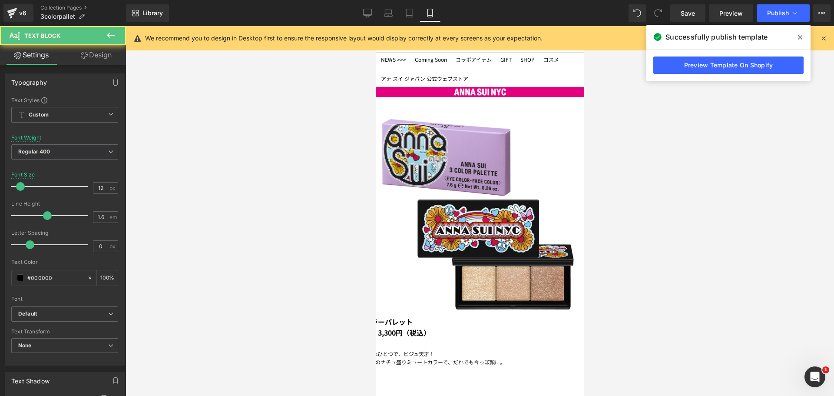
click at [95, 51] on link "Design" at bounding box center [96, 55] width 63 height 20
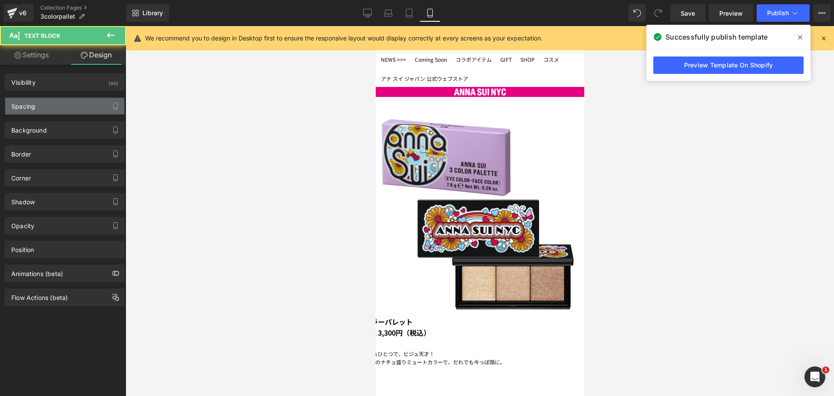
click at [57, 106] on div "Spacing" at bounding box center [64, 106] width 119 height 16
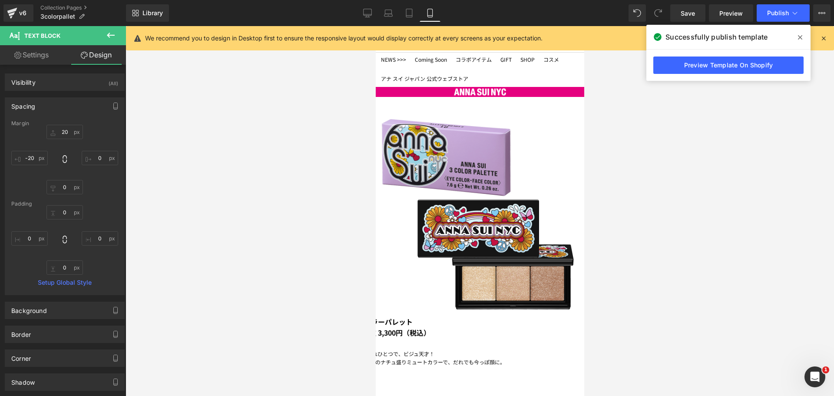
type input "20"
type input "0"
type input "-20"
type input "0"
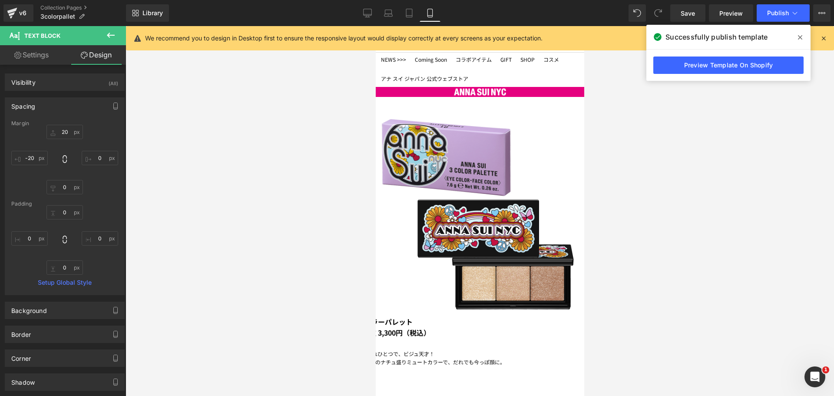
type input "0"
click at [34, 157] on input "-20" at bounding box center [29, 158] width 36 height 14
type input "ー"
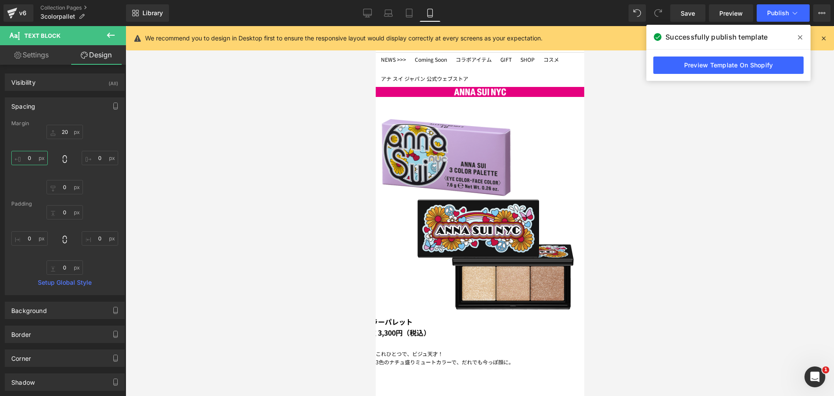
type input "ー３"
type input "ー３０"
type input "-30"
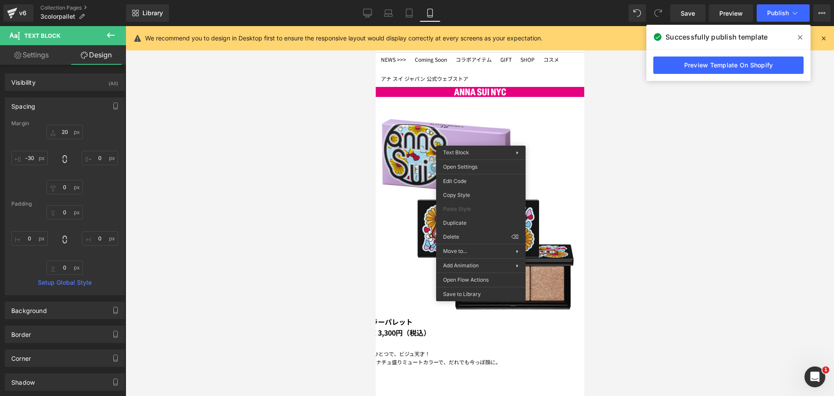
click at [430, 327] on strong "全4種 3,300円（税込）" at bounding box center [394, 332] width 72 height 10
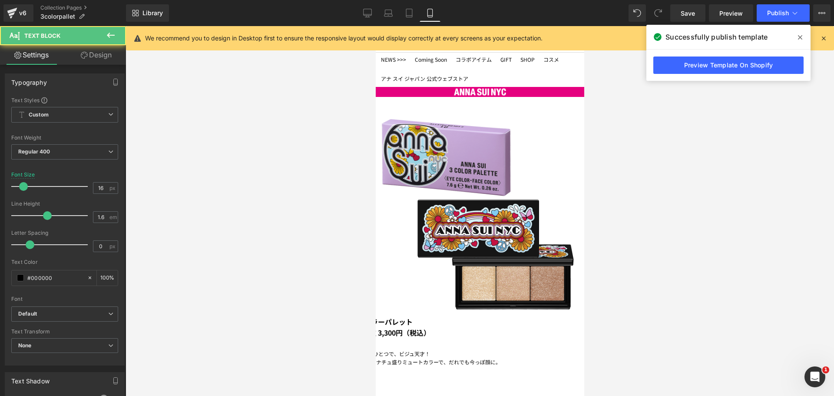
click at [89, 58] on link "Design" at bounding box center [96, 55] width 63 height 20
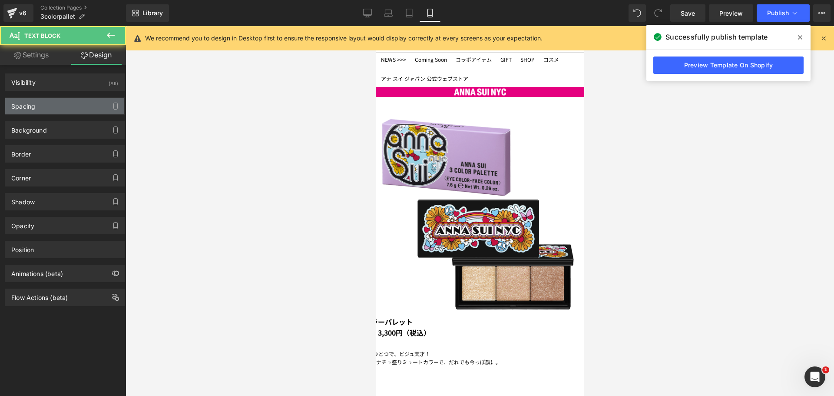
click at [63, 104] on div "Spacing" at bounding box center [64, 106] width 119 height 16
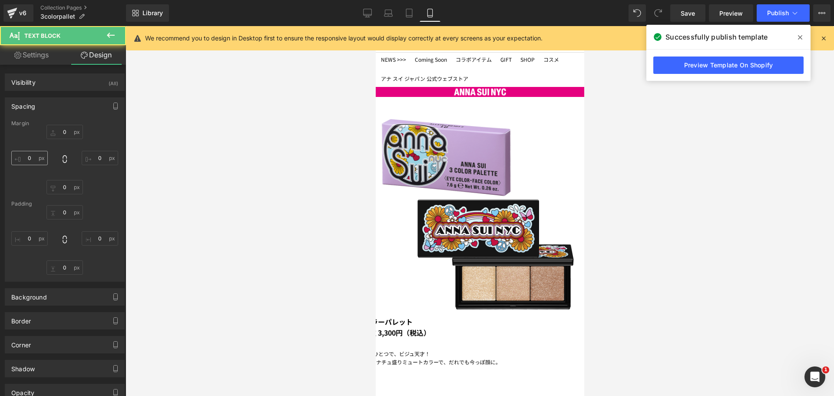
type input "0"
type input "-40"
type input "0"
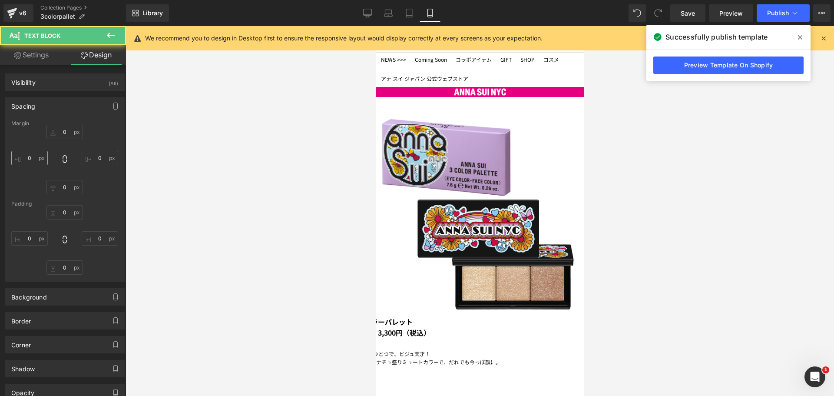
type input "0"
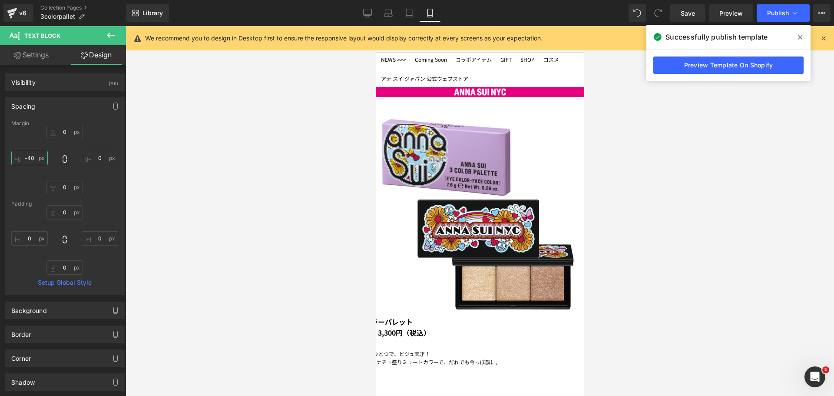
click at [33, 162] on input "-40" at bounding box center [29, 158] width 36 height 14
type input "ー"
type input "ー３"
type input "ー３０"
type input "-30"
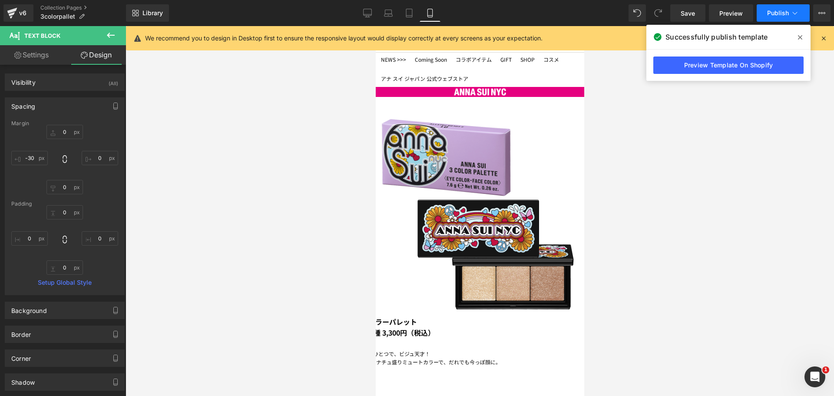
click at [790, 4] on button "Publish" at bounding box center [782, 12] width 53 height 17
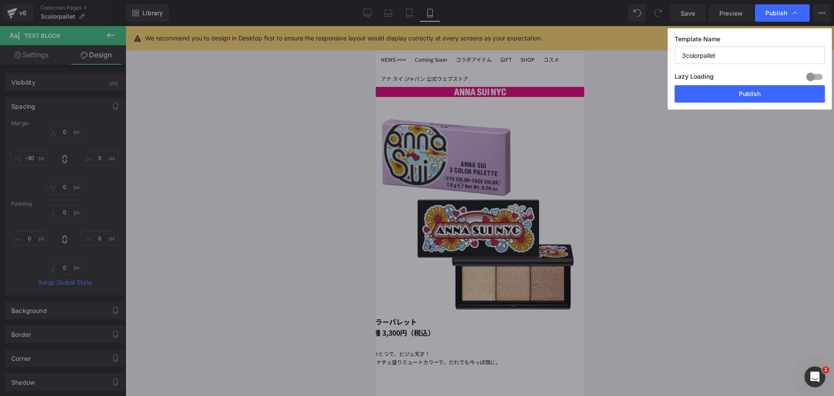
click at [757, 94] on button "Publish" at bounding box center [749, 93] width 150 height 17
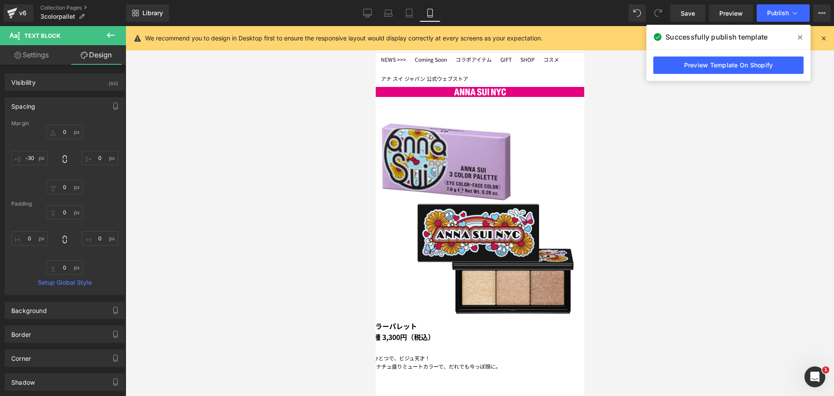
click at [375, 26] on icon at bounding box center [375, 26] width 0 height 0
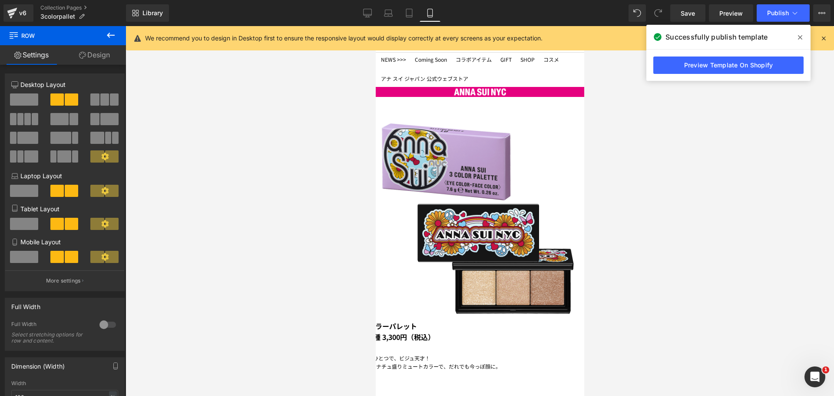
click at [469, 362] on p "3色のナチュ盛りミュートカラーで、 だれでも今っぽ顔に。" at bounding box center [472, 366] width 221 height 8
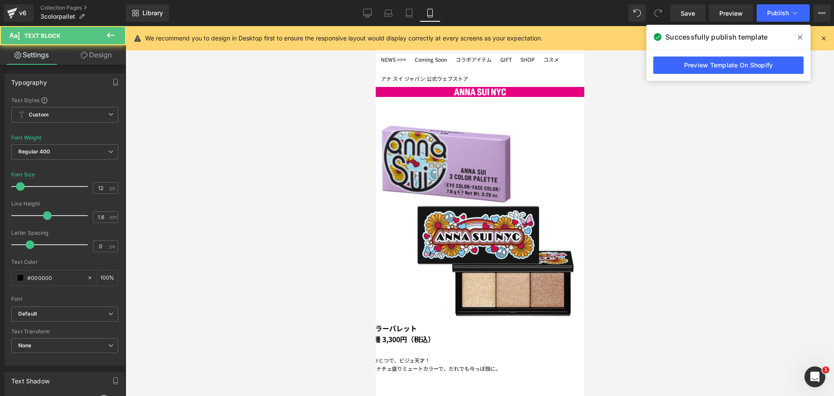
click at [481, 364] on p "3色のナチュ盛りミュートカラーで、 だれでも今っぽ顔に。" at bounding box center [472, 368] width 221 height 8
click at [110, 52] on link "Design" at bounding box center [96, 55] width 63 height 20
click at [0, 0] on div "Spacing" at bounding box center [0, 0] width 0 height 0
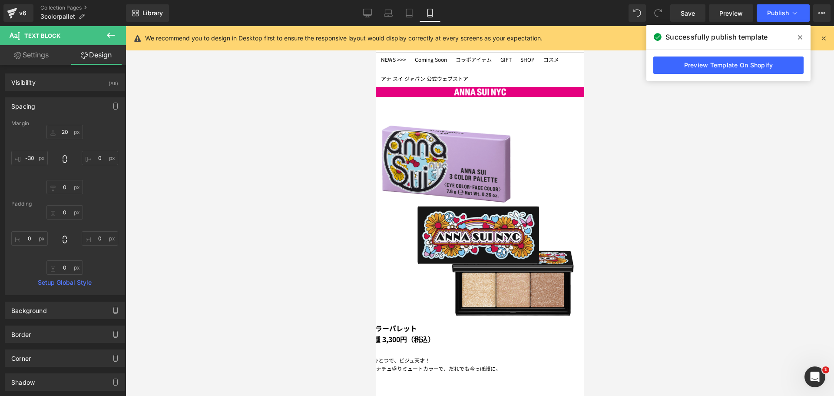
type input "20"
type input "0"
type input "-30"
type input "0"
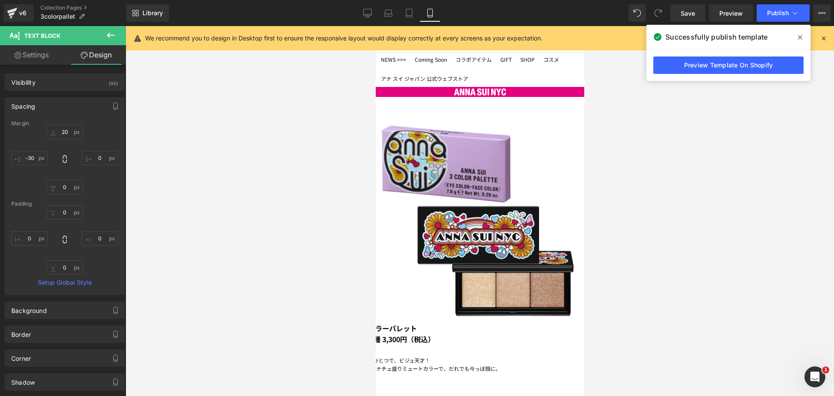
type input "0"
click at [34, 158] on input "-30" at bounding box center [29, 158] width 36 height 14
type input "ー"
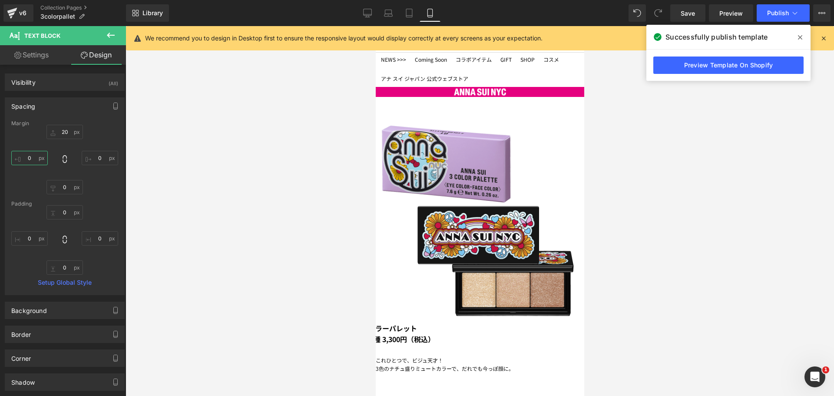
type input "ー２"
type input "ー２５"
type input "-25"
click at [389, 323] on b "3 カラー" at bounding box center [375, 328] width 26 height 10
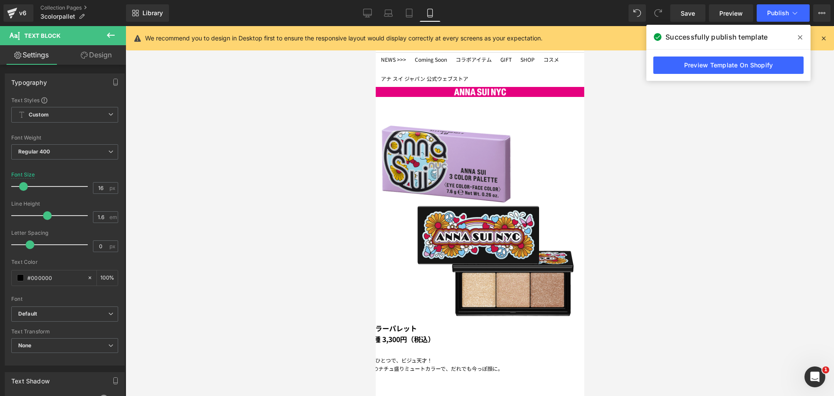
click at [107, 59] on link "Design" at bounding box center [96, 55] width 63 height 20
click at [0, 0] on div "Spacing" at bounding box center [0, 0] width 0 height 0
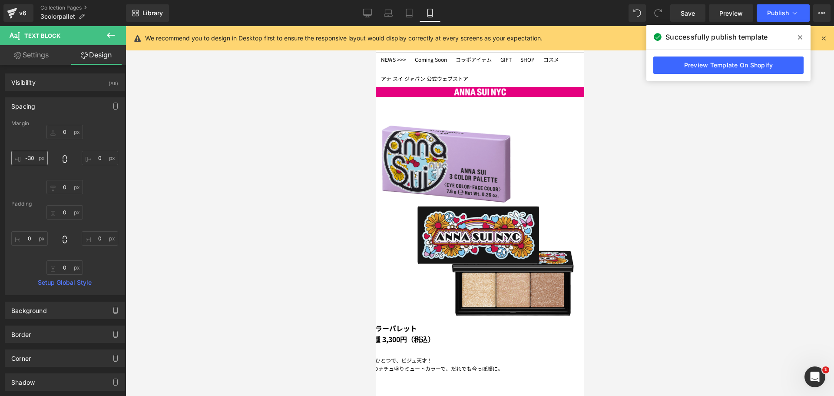
type input "0"
type input "-30"
type input "0"
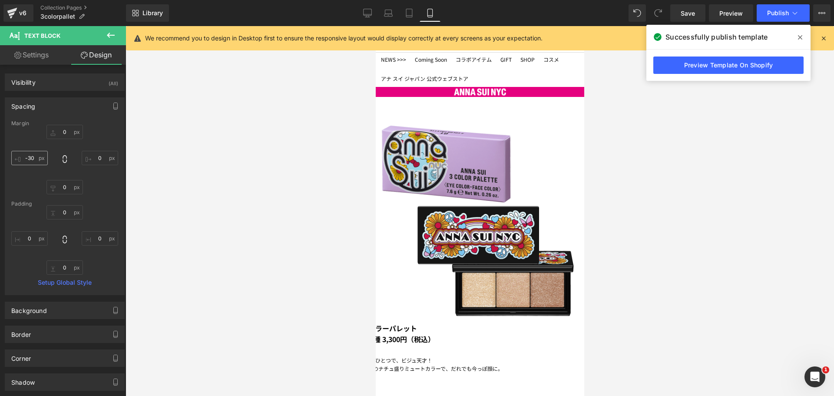
type input "0"
click at [31, 162] on input "-30" at bounding box center [29, 158] width 36 height 14
type input "ー"
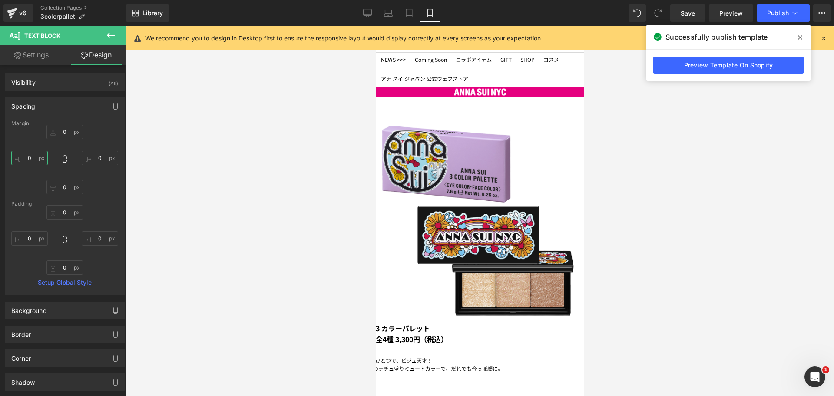
type input "ー２"
type input "ー２５"
type input "-25"
click at [792, 19] on button "Publish" at bounding box center [782, 12] width 53 height 17
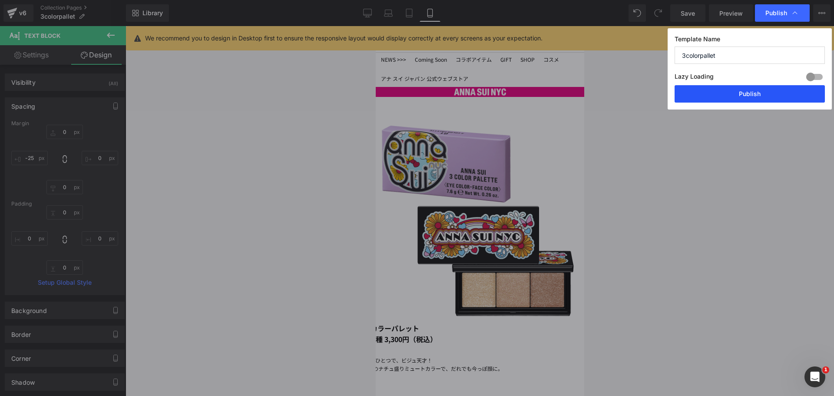
click at [777, 97] on button "Publish" at bounding box center [749, 93] width 150 height 17
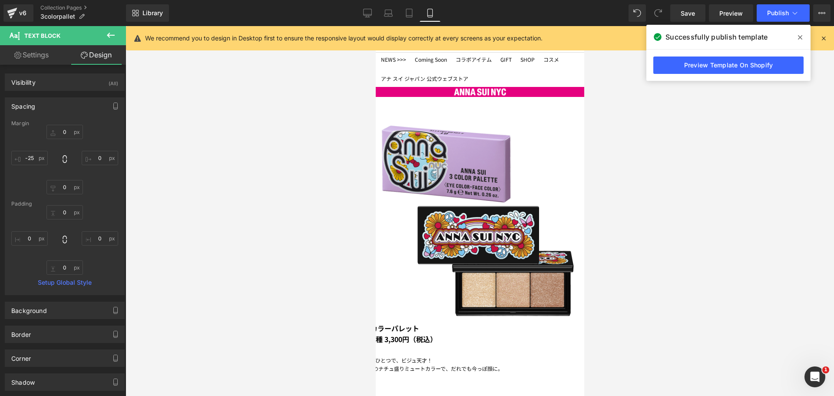
click at [375, 26] on link at bounding box center [375, 26] width 0 height 0
click at [418, 189] on img at bounding box center [477, 221] width 204 height 204
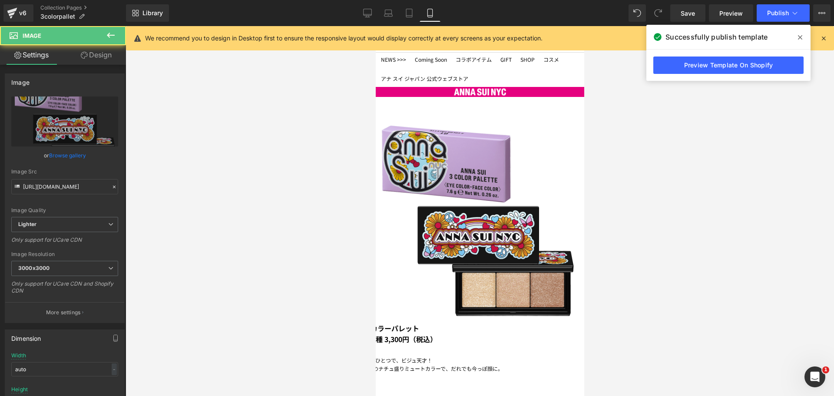
click at [113, 63] on link "Design" at bounding box center [96, 55] width 63 height 20
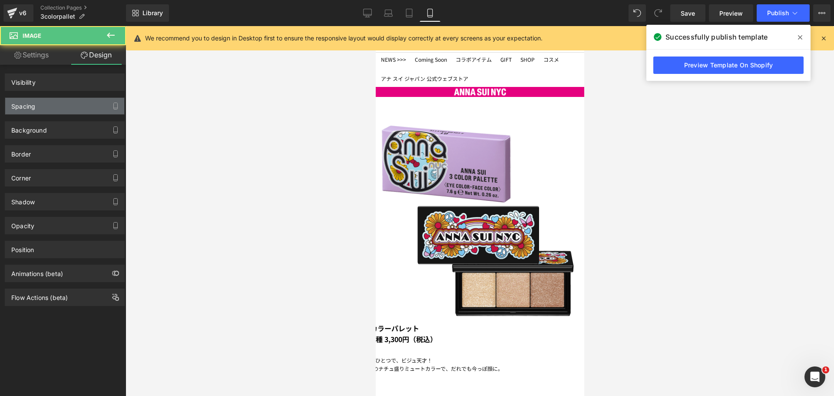
click at [76, 103] on div "Spacing" at bounding box center [64, 106] width 119 height 16
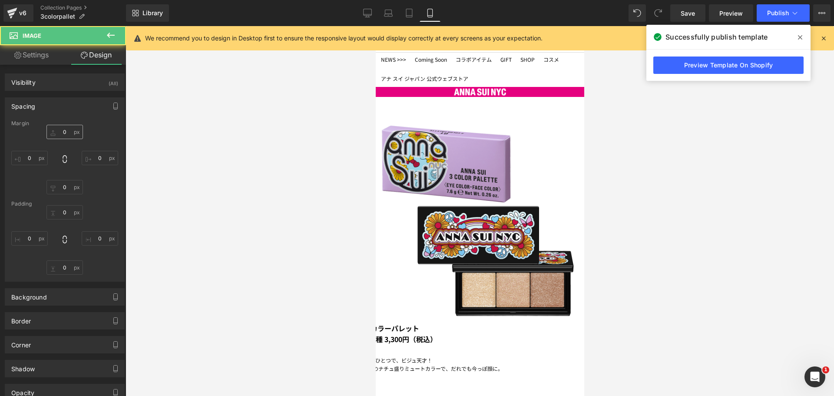
type input "0"
type input "10"
type input "0"
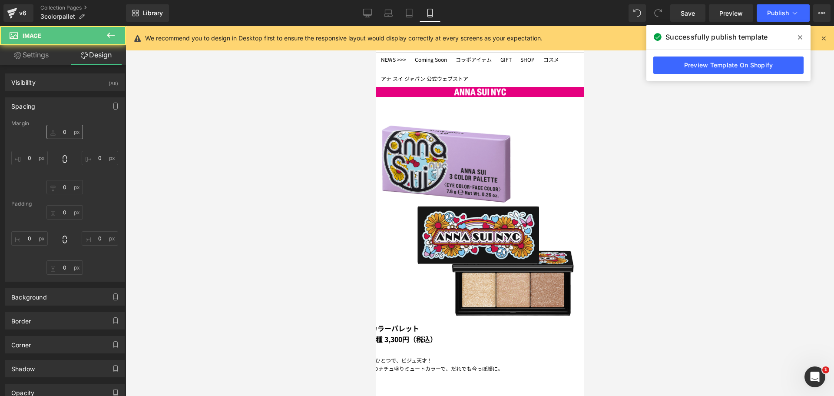
type input "0"
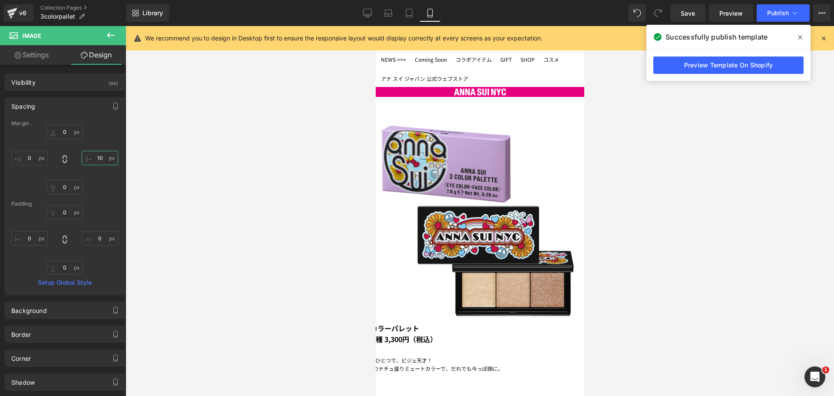
click at [97, 156] on input "10" at bounding box center [100, 158] width 36 height 14
type input "３"
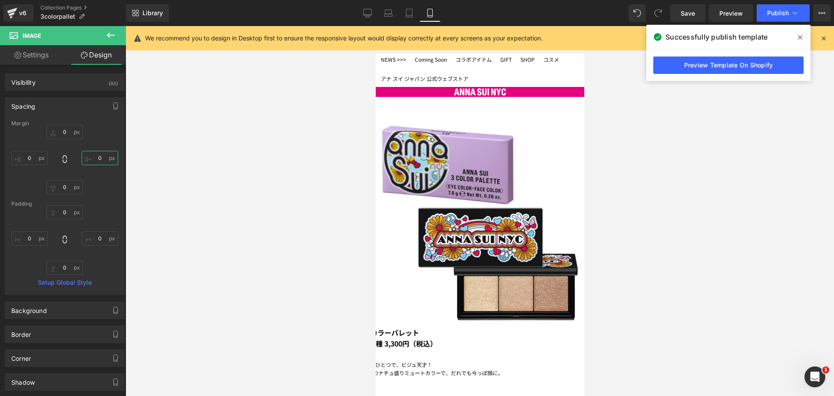
type input "３０"
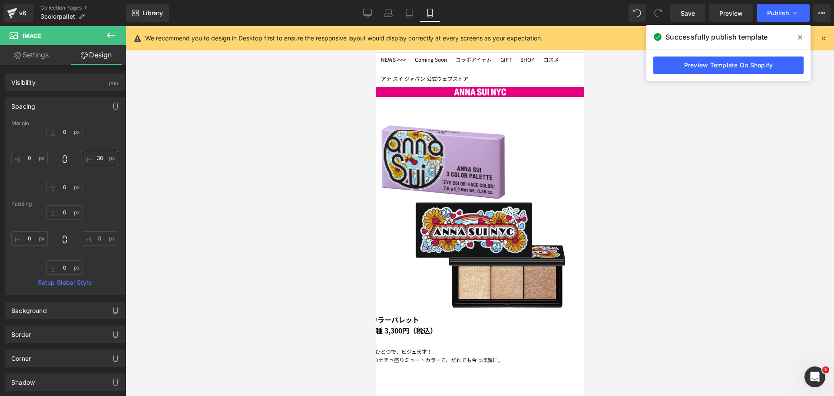
type input "3"
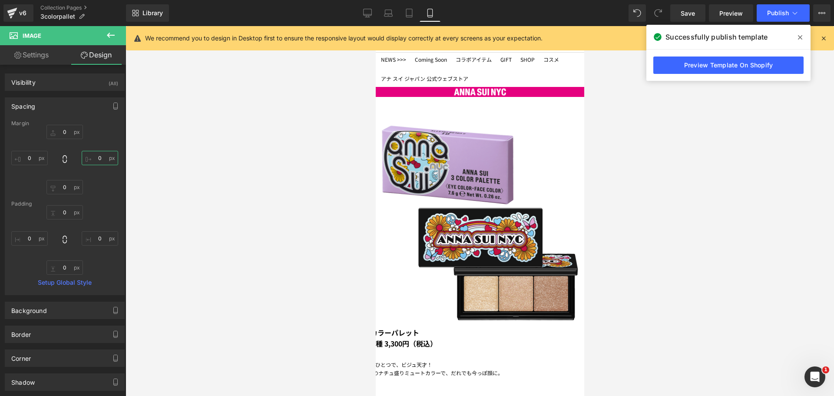
type input "２"
type input "２０"
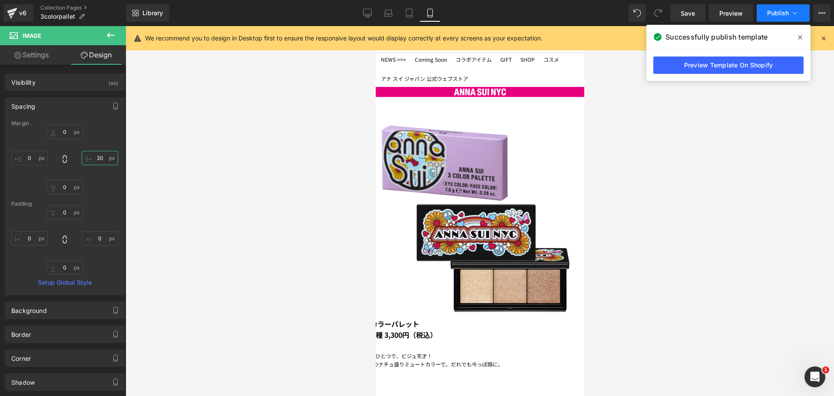
type input "20"
click at [784, 16] on button "Publish" at bounding box center [782, 12] width 53 height 17
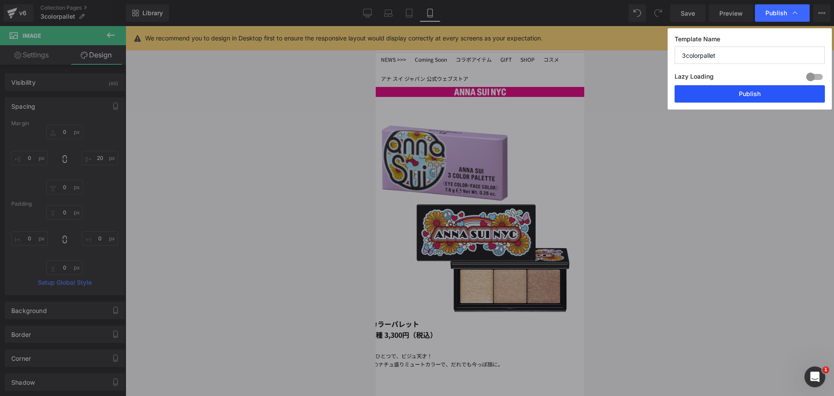
click at [769, 97] on button "Publish" at bounding box center [749, 93] width 150 height 17
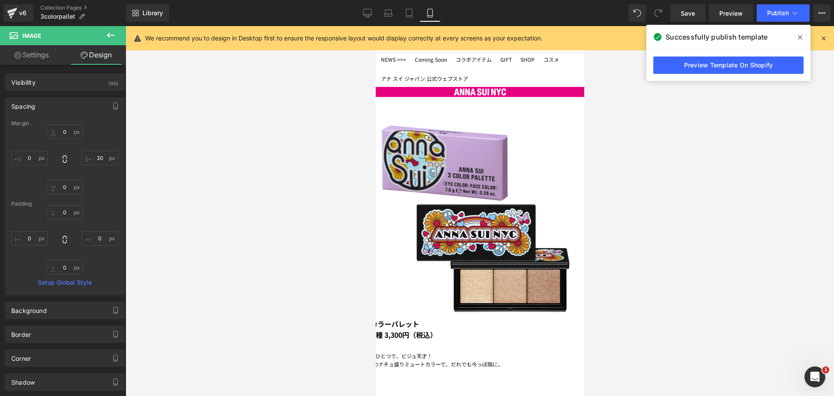
drag, startPoint x: 494, startPoint y: 167, endPoint x: 531, endPoint y: 128, distance: 54.4
click at [375, 26] on span at bounding box center [375, 26] width 0 height 0
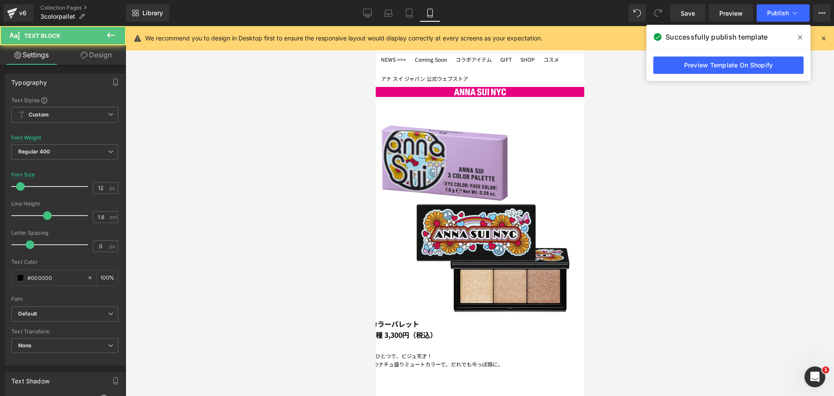
click at [94, 62] on link "Design" at bounding box center [96, 55] width 63 height 20
click at [0, 0] on div "Spacing" at bounding box center [0, 0] width 0 height 0
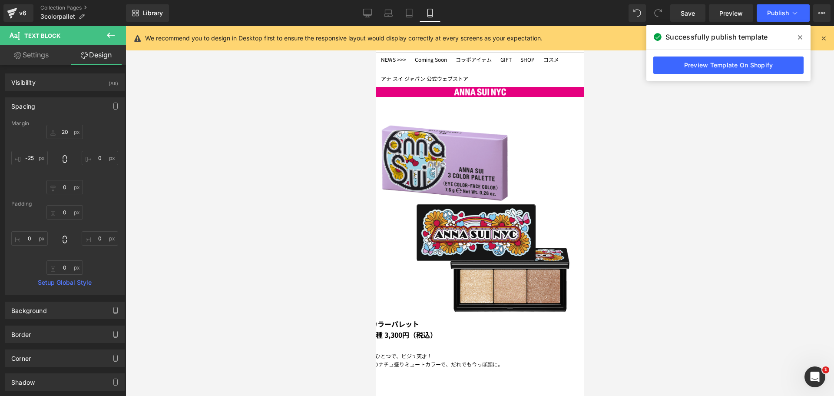
type input "20"
type input "0"
type input "-25"
type input "0"
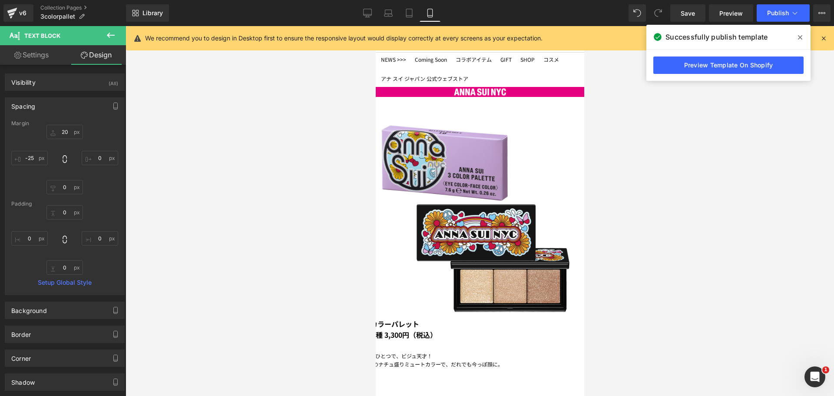
type input "0"
click at [31, 160] on input "-25" at bounding box center [29, 158] width 36 height 14
type input "ー"
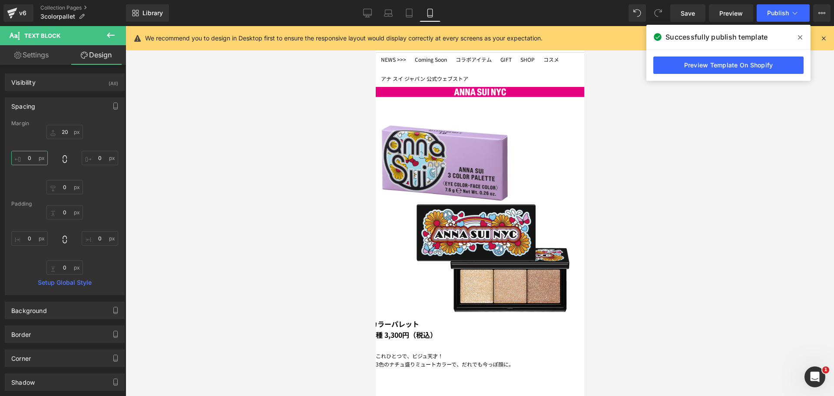
type input "ー２"
type input "ー２０"
type input "-20"
click at [778, 14] on span "Publish" at bounding box center [778, 13] width 22 height 7
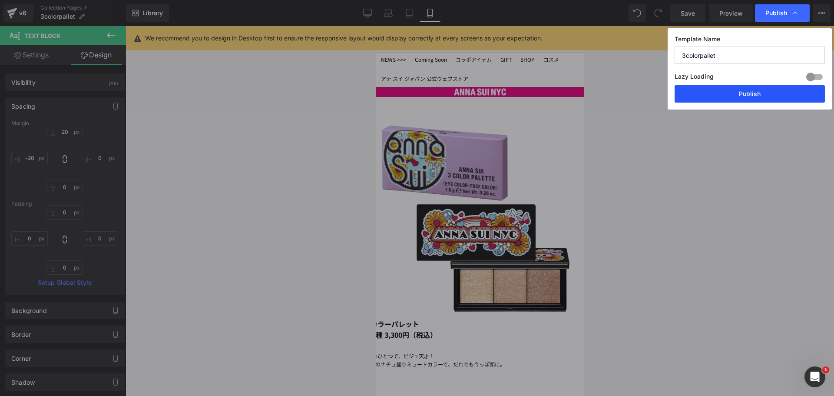
click at [749, 94] on button "Publish" at bounding box center [749, 93] width 150 height 17
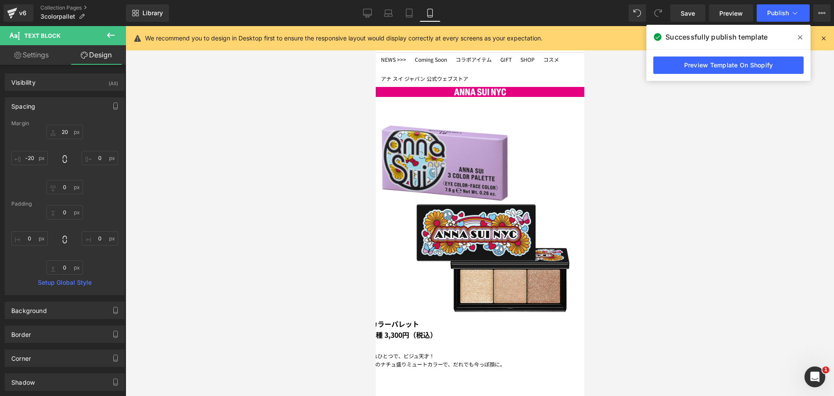
click at [391, 318] on b "3 カラー" at bounding box center [377, 323] width 26 height 10
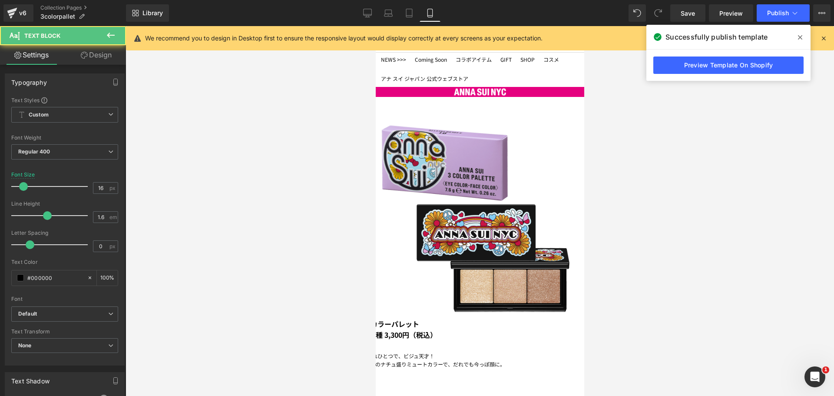
click at [92, 58] on link "Design" at bounding box center [96, 55] width 63 height 20
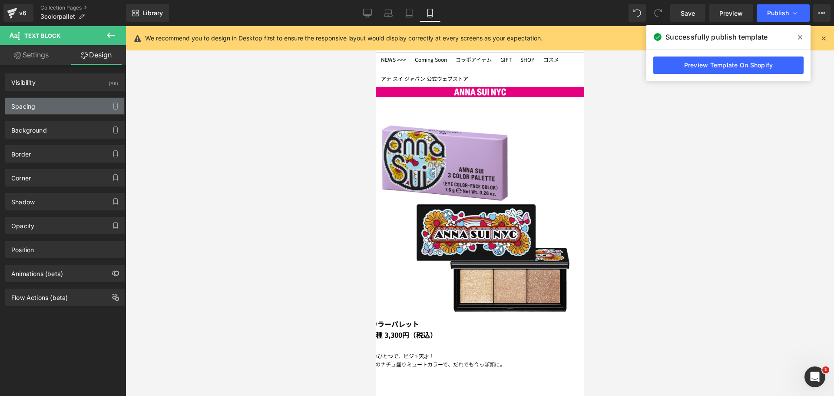
click at [64, 103] on div "Spacing" at bounding box center [64, 106] width 119 height 16
type input "0"
type input "-25"
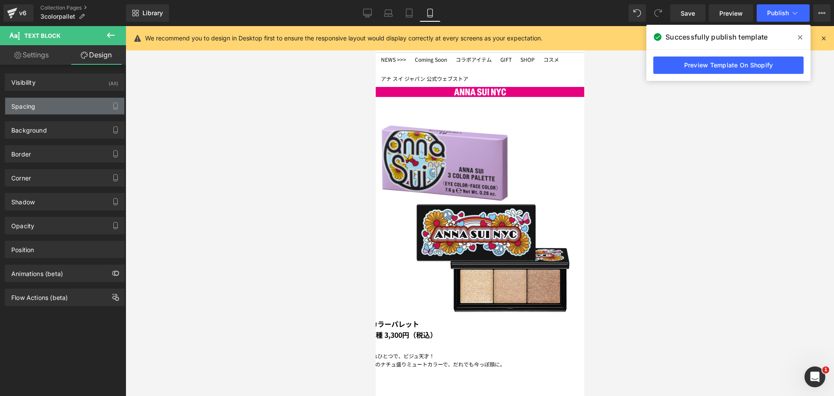
type input "0"
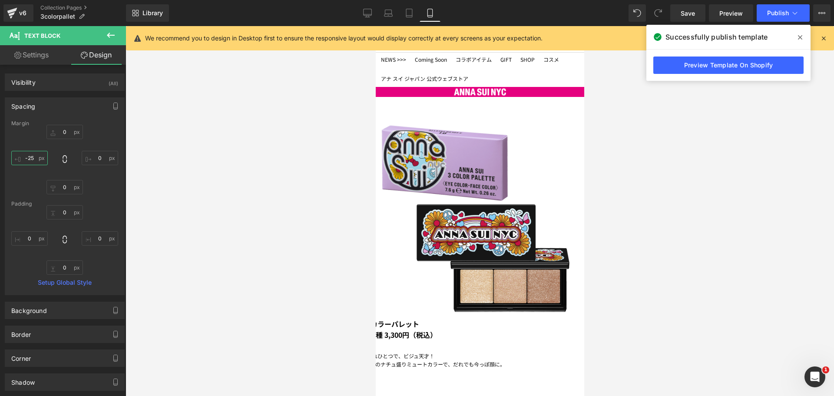
click at [31, 159] on input "-25" at bounding box center [29, 158] width 36 height 14
type input "ー"
type input "ー２"
type input "ー２０"
type input "-20"
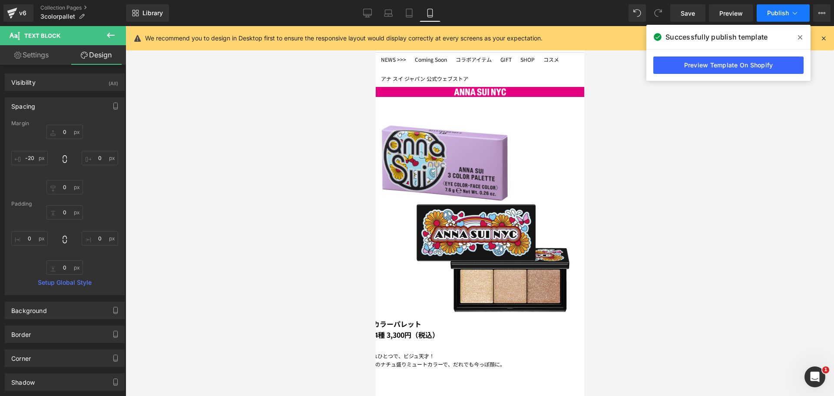
click at [798, 16] on icon at bounding box center [794, 13] width 9 height 9
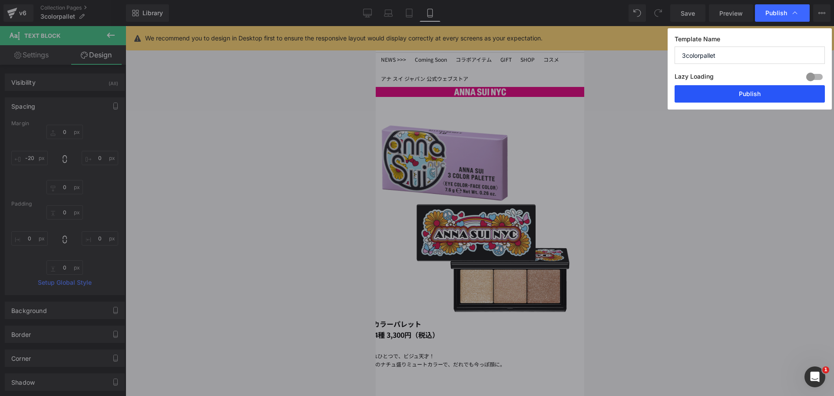
click at [757, 95] on button "Publish" at bounding box center [749, 93] width 150 height 17
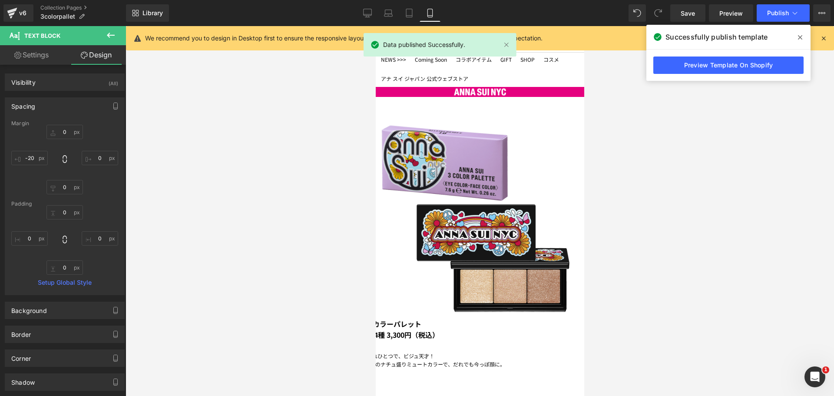
click at [418, 161] on img at bounding box center [475, 219] width 200 height 200
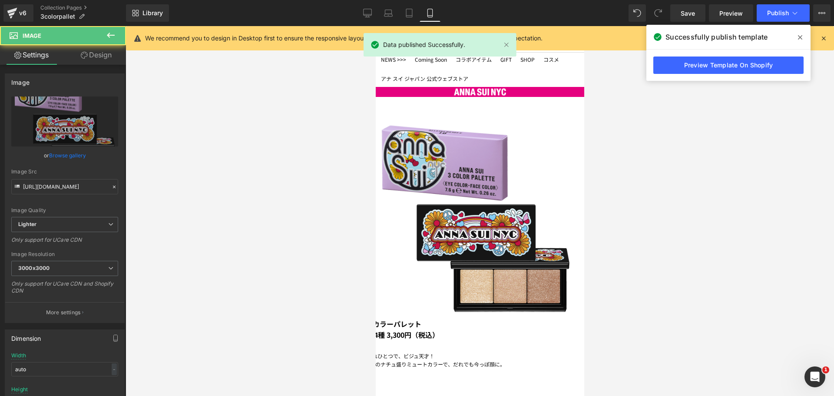
click at [106, 54] on link "Design" at bounding box center [96, 55] width 63 height 20
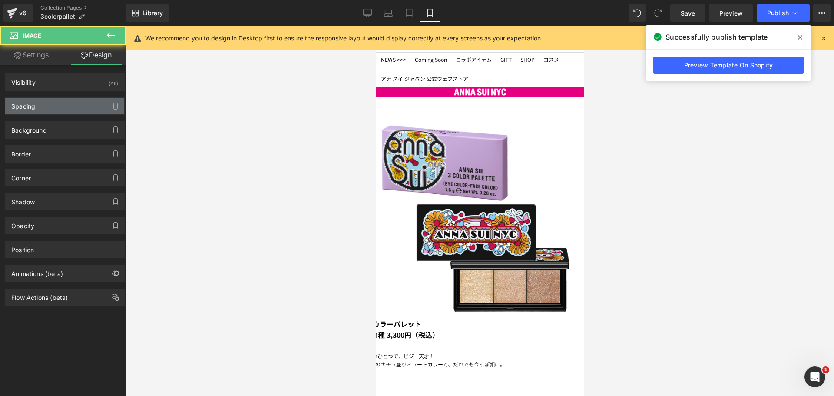
click at [67, 104] on div "Spacing" at bounding box center [64, 106] width 119 height 16
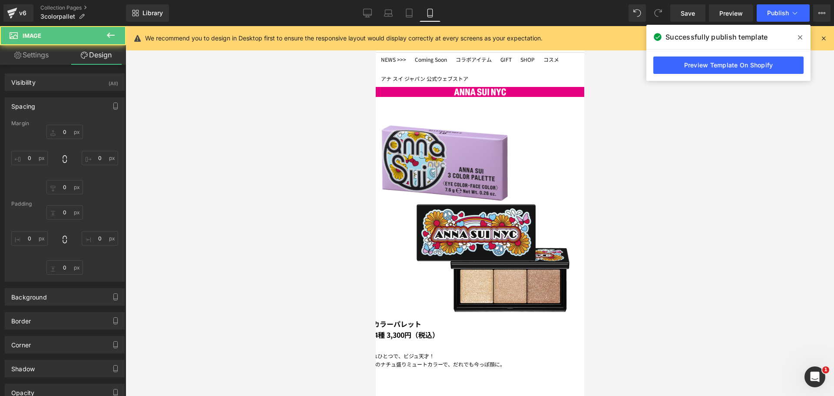
type input "0"
type input "20"
type input "0"
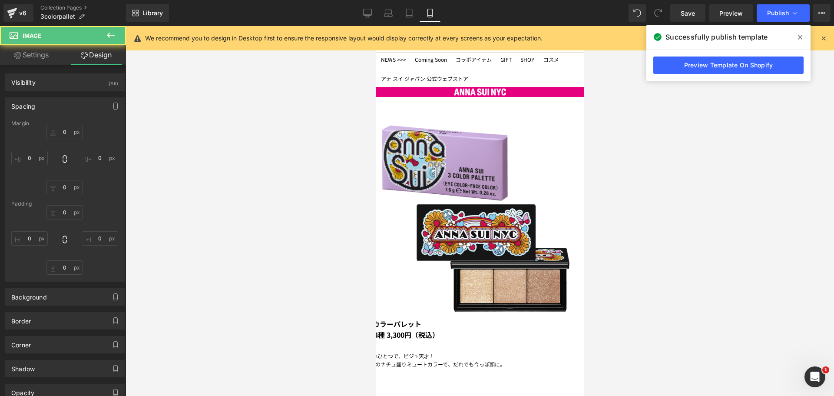
type input "0"
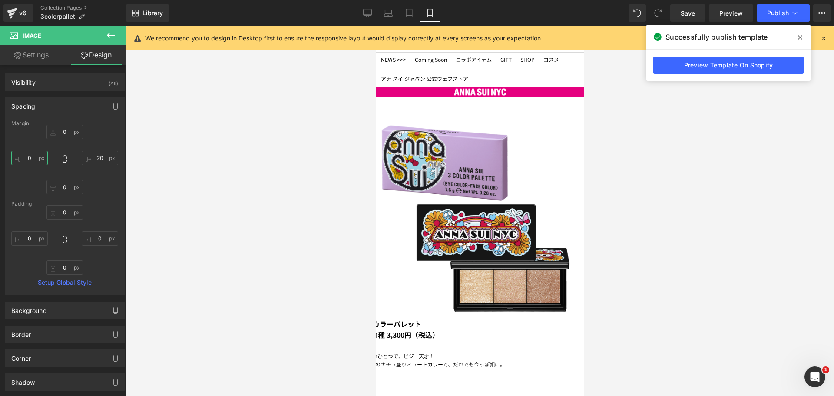
click at [33, 158] on input "0" at bounding box center [29, 158] width 36 height 14
type input "１"
type input "１０"
type input "１０１"
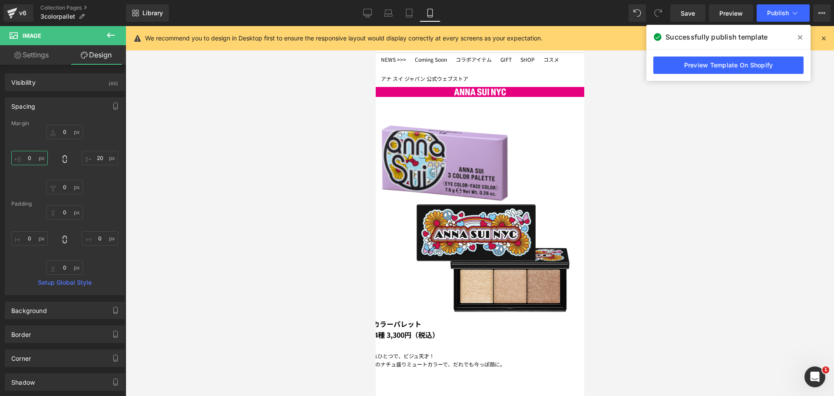
type input "１０"
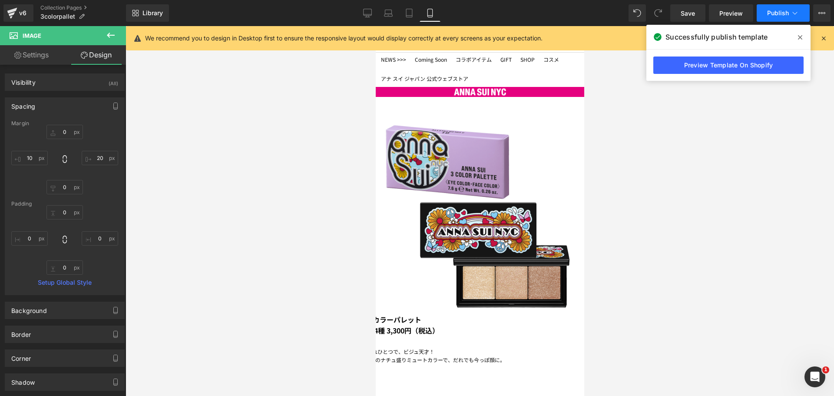
click at [785, 15] on span "Publish" at bounding box center [778, 13] width 22 height 7
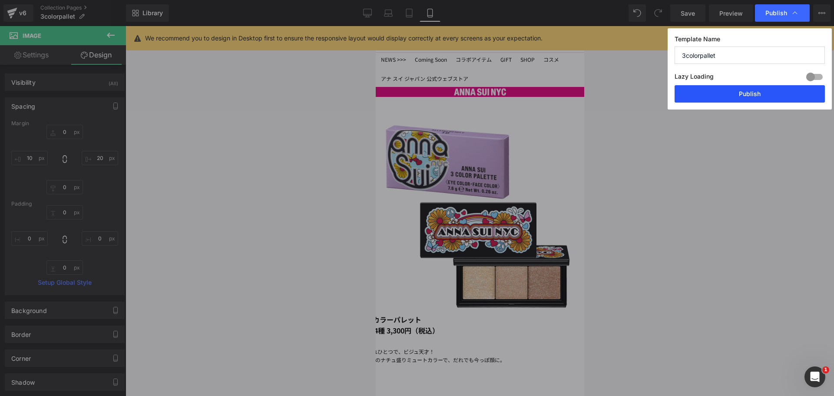
click at [756, 92] on button "Publish" at bounding box center [749, 93] width 150 height 17
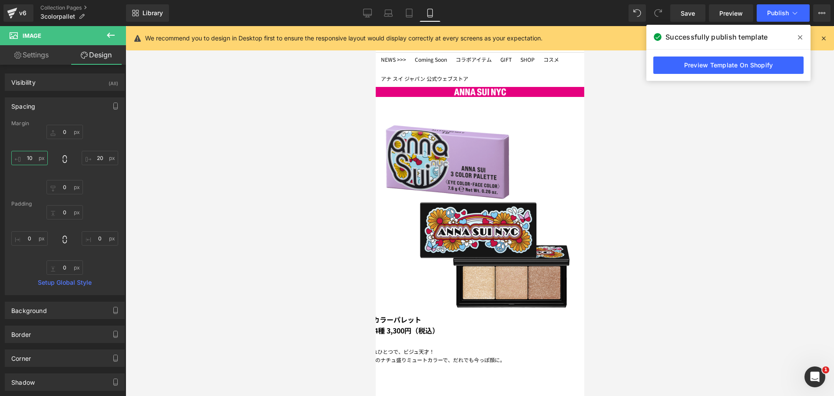
click at [24, 158] on input "10" at bounding box center [29, 158] width 36 height 14
type input "５"
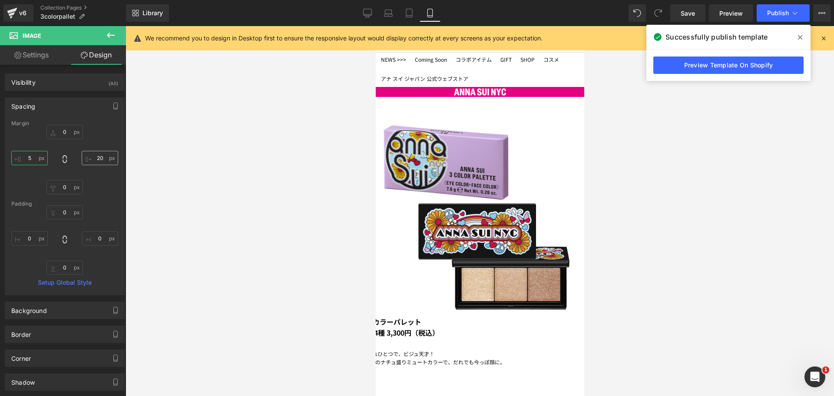
type input "5"
click at [92, 158] on input "20" at bounding box center [100, 158] width 36 height 14
type input "２"
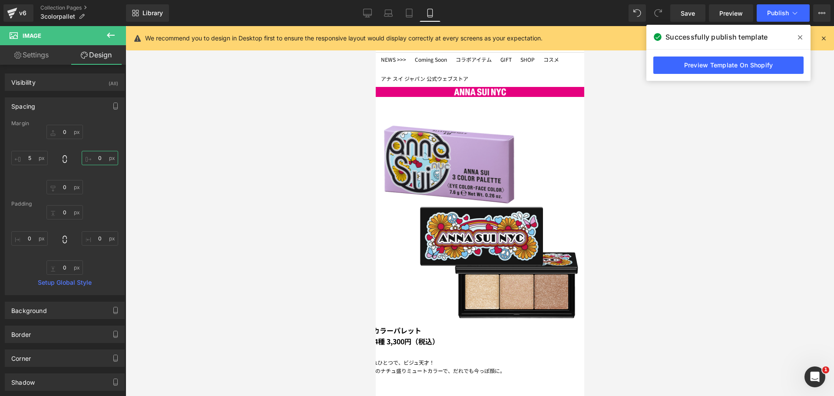
type input "２５"
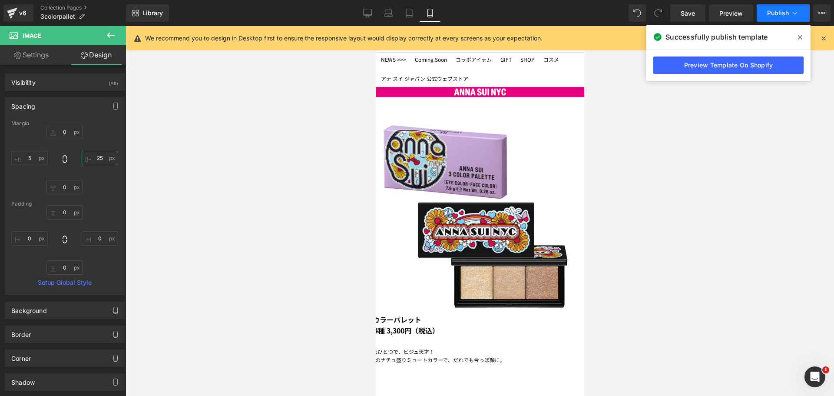
type input "25"
click at [794, 5] on button "Publish" at bounding box center [782, 12] width 53 height 17
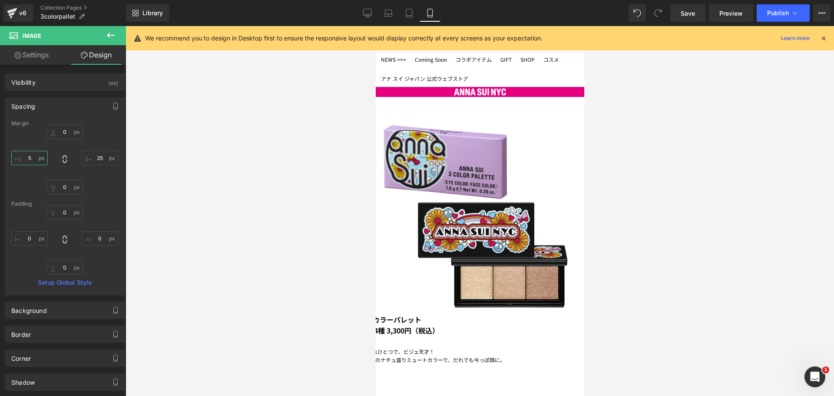
click at [28, 156] on input "5" at bounding box center [29, 158] width 36 height 14
type input "０"
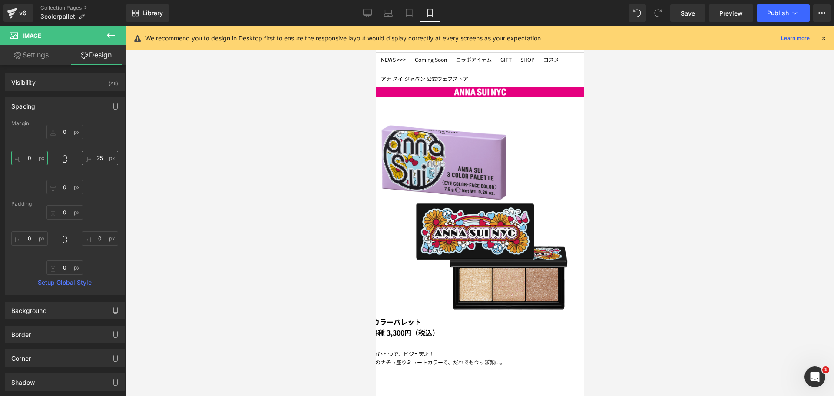
type input "0"
click at [99, 158] on input "25" at bounding box center [100, 158] width 36 height 14
type input "３０"
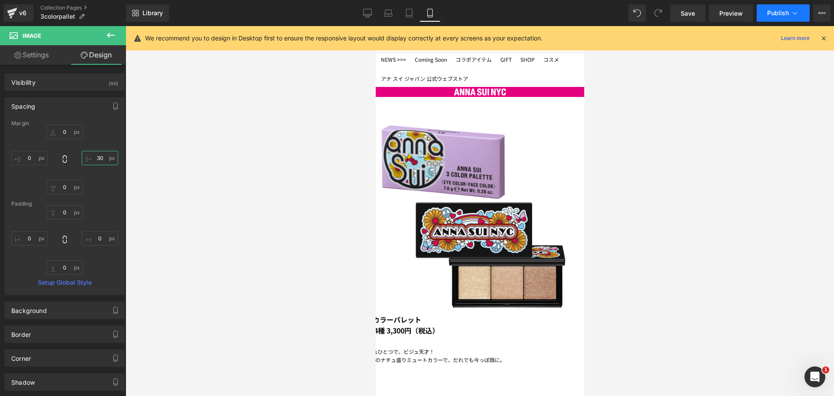
type input "30"
click at [787, 17] on button "Publish" at bounding box center [782, 12] width 53 height 17
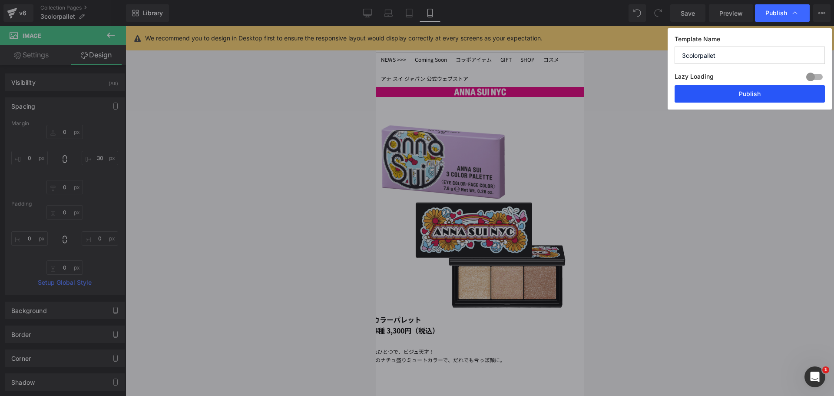
click at [755, 93] on button "Publish" at bounding box center [749, 93] width 150 height 17
